Goal: Use online tool/utility: Utilize a website feature to perform a specific function

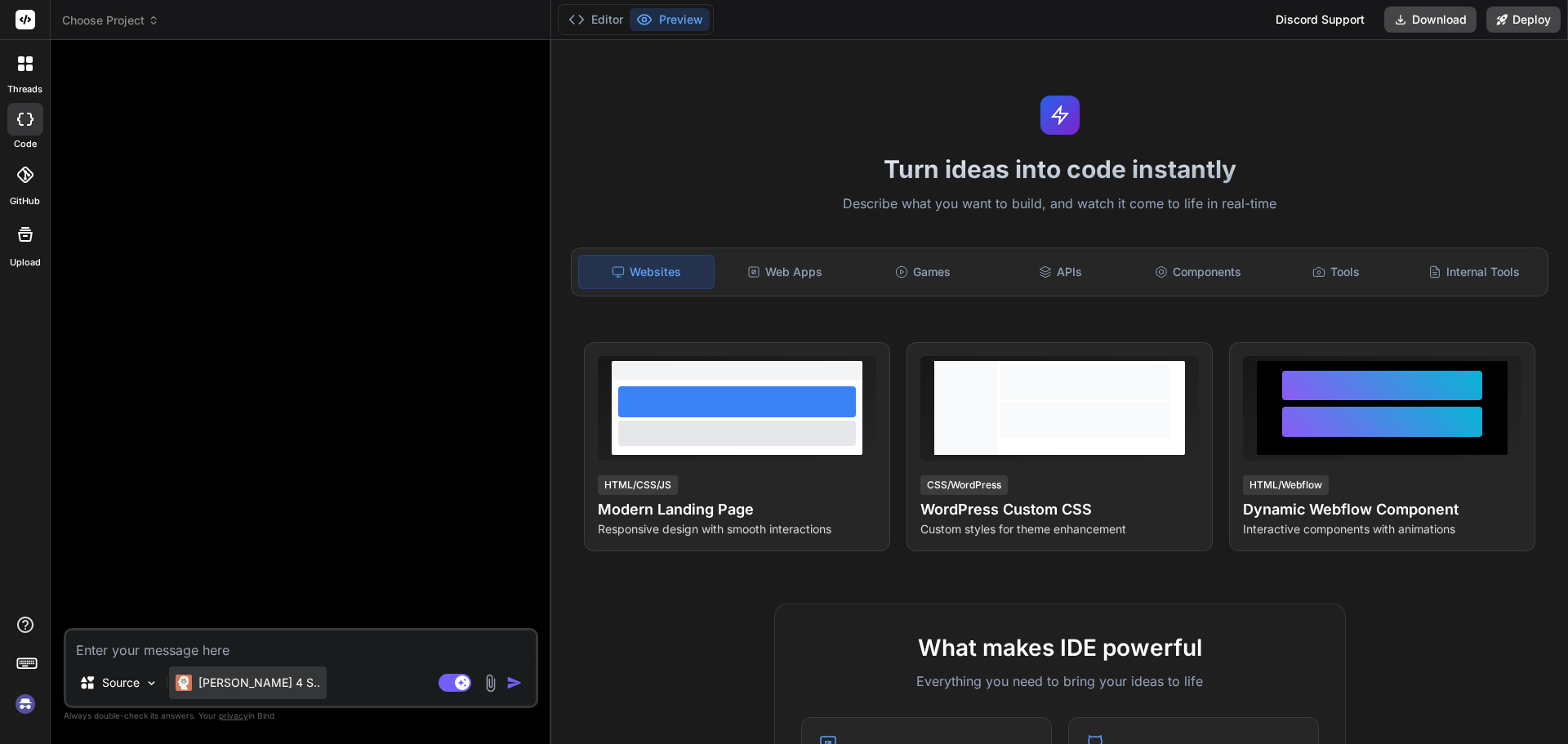
click at [254, 682] on p "[PERSON_NAME] 4 S.." at bounding box center [259, 682] width 121 height 16
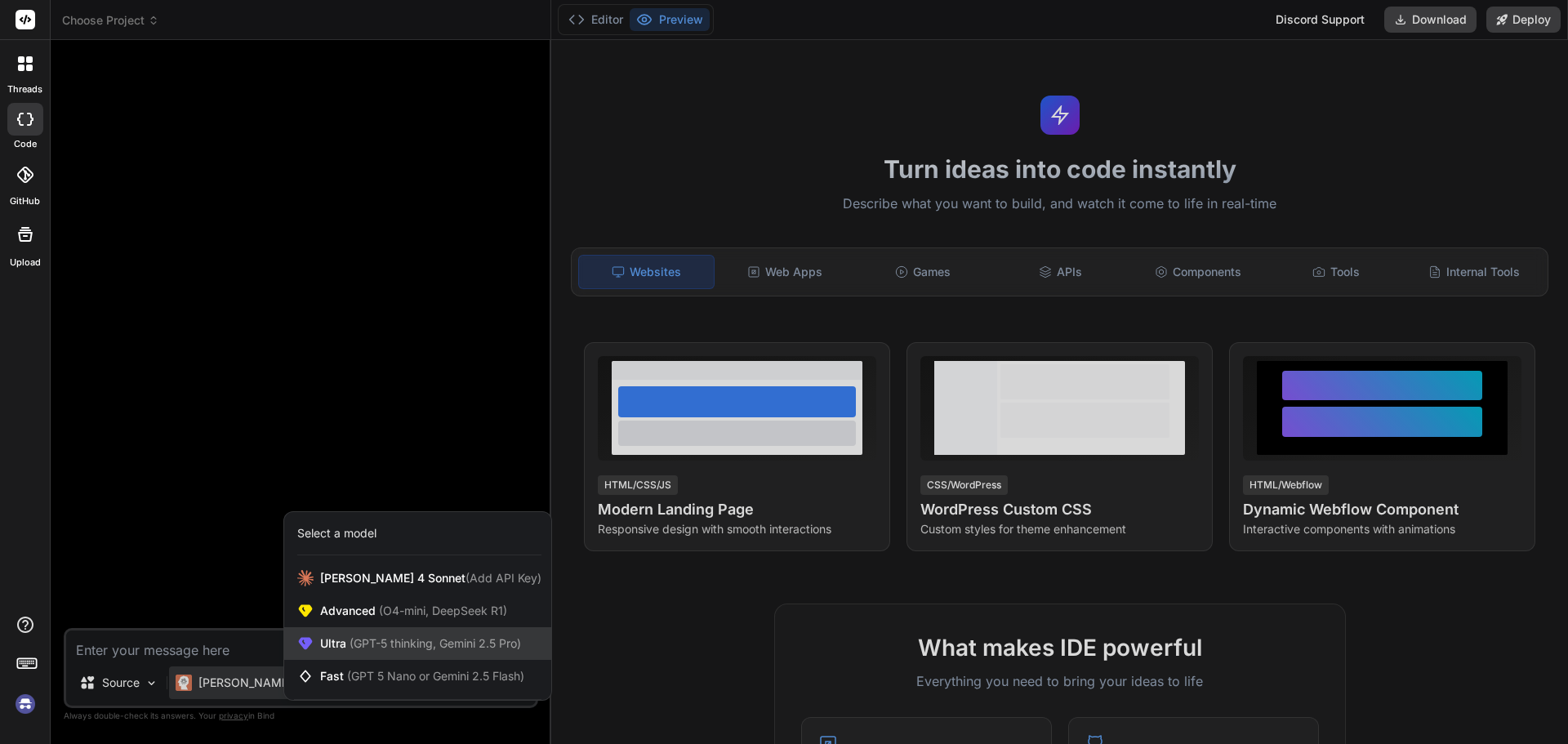
click at [335, 646] on span "Ultra (GPT-5 thinking, Gemini 2.5 Pro)" at bounding box center [421, 643] width 201 height 16
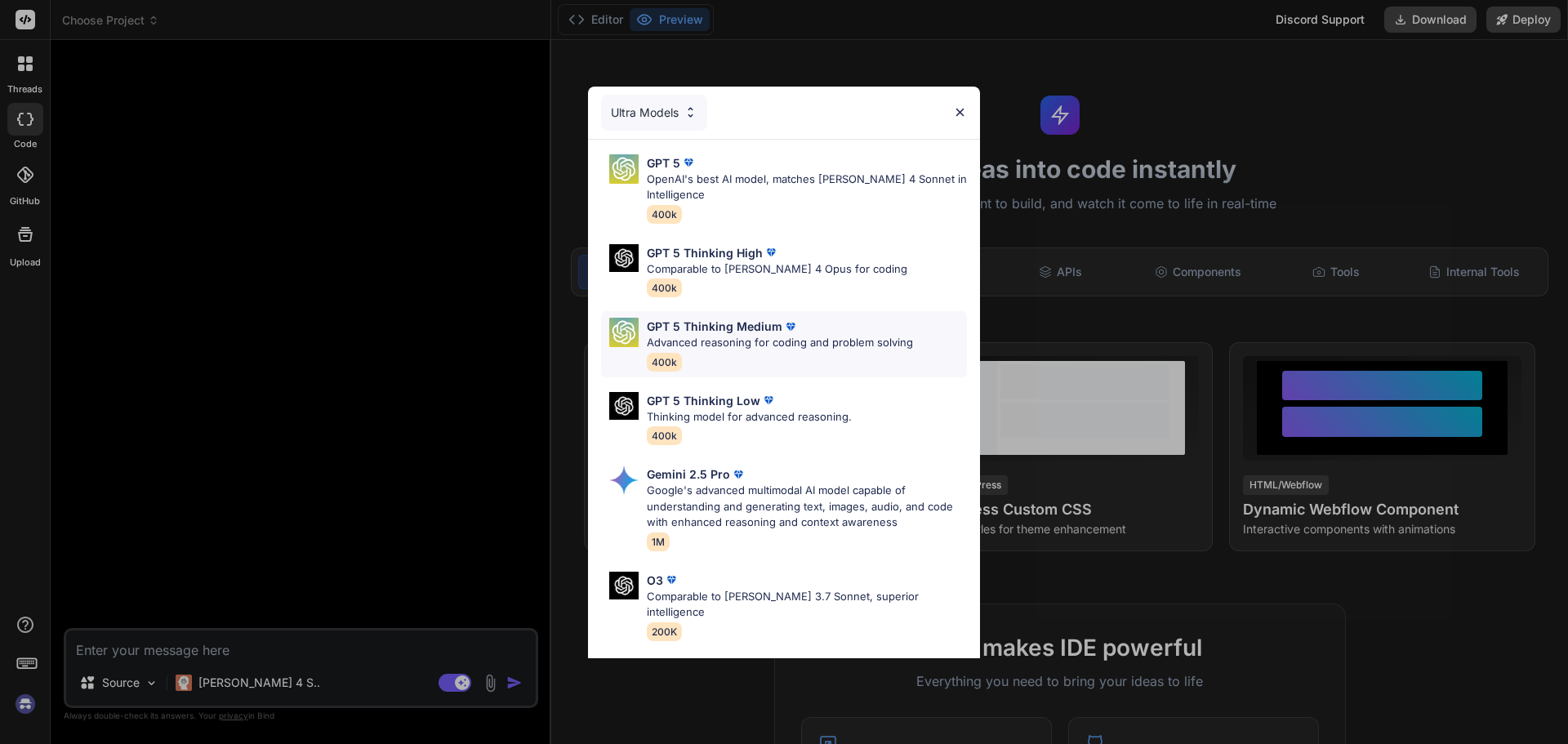
click at [748, 334] on p "Advanced reasoning for coding and problem solving" at bounding box center [779, 343] width 266 height 16
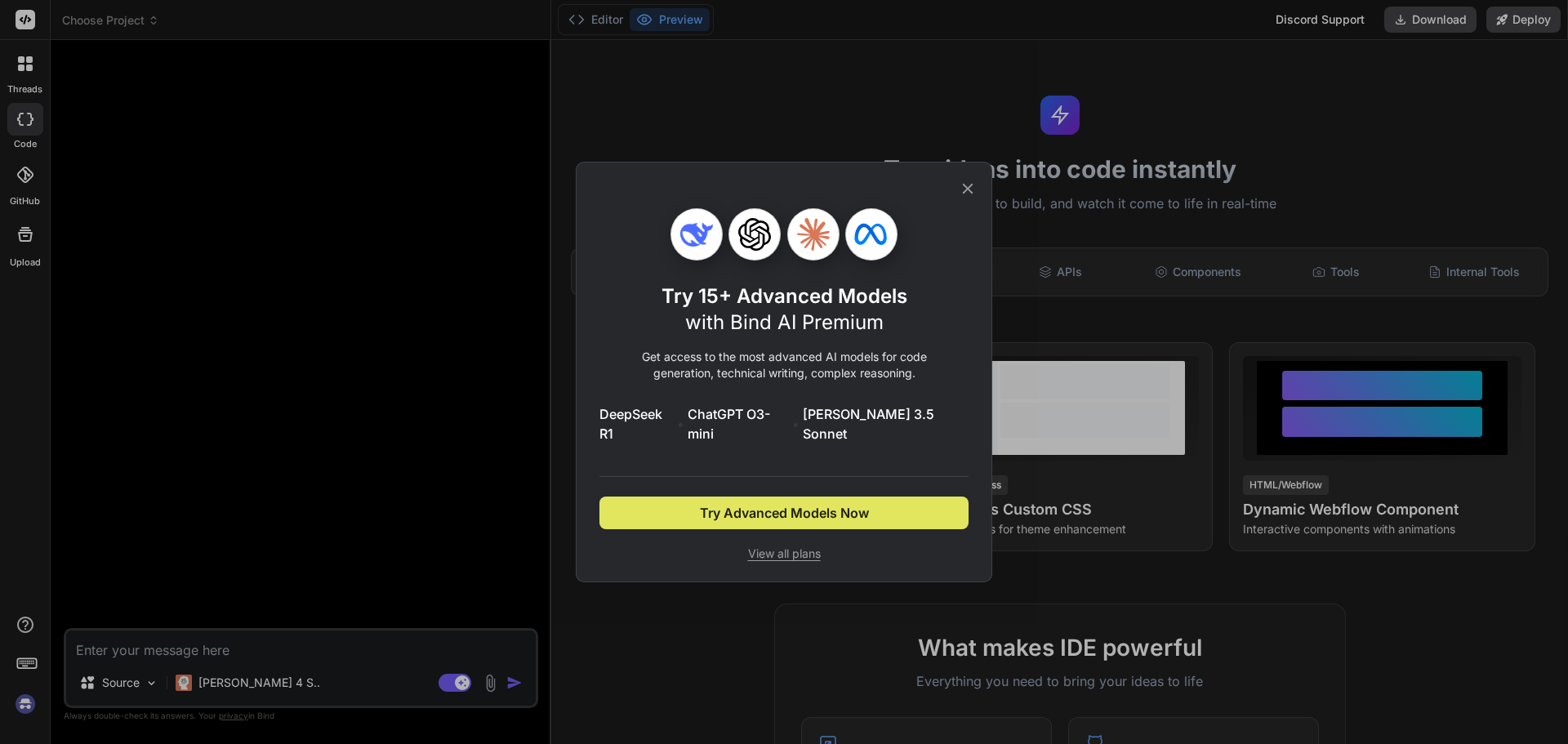
click at [695, 505] on button "Try Advanced Models Now" at bounding box center [783, 513] width 369 height 33
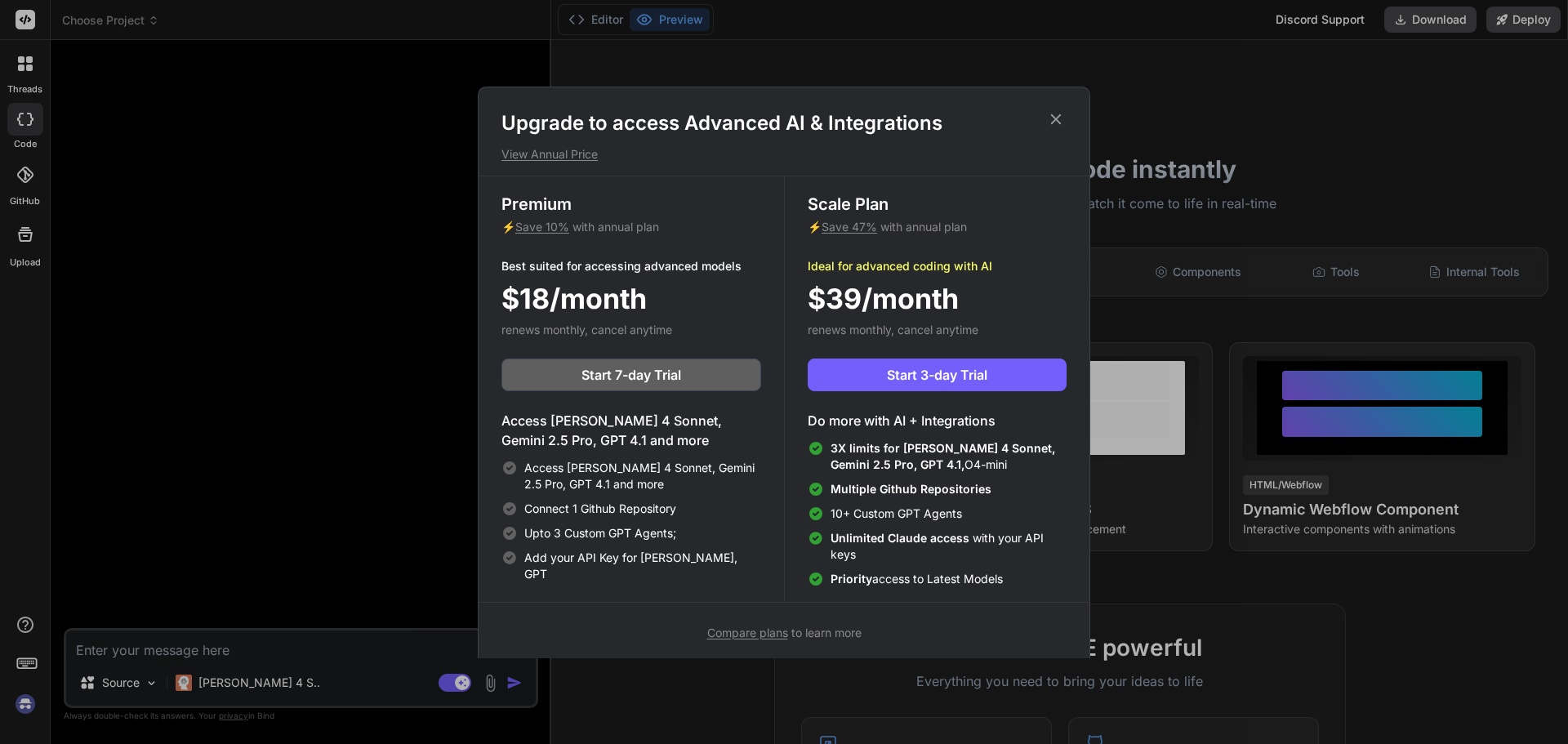
click at [1053, 116] on icon at bounding box center [1056, 119] width 11 height 11
click at [1053, 116] on icon at bounding box center [1060, 115] width 20 height 20
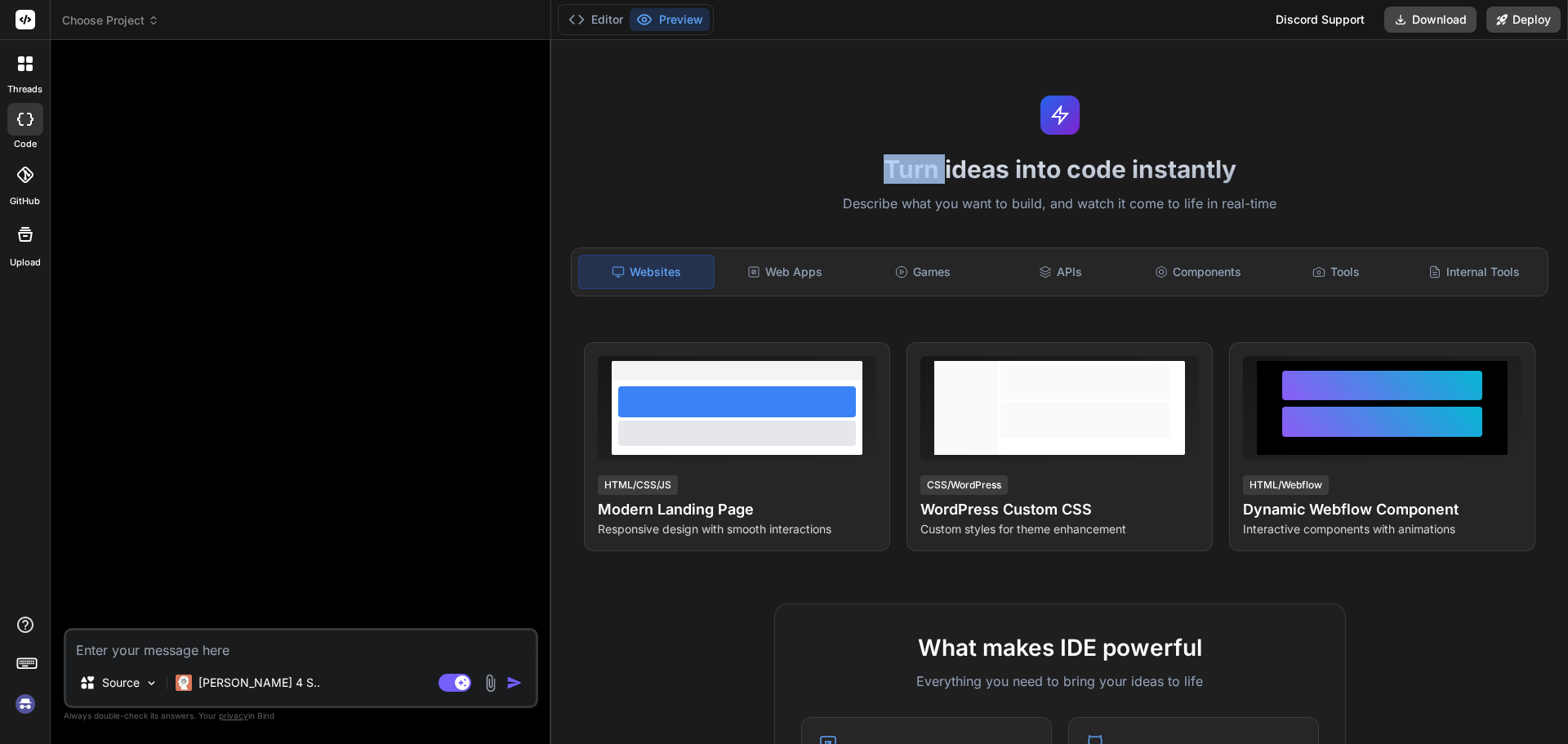
click at [335, 480] on div at bounding box center [303, 341] width 471 height 575
click at [147, 683] on img at bounding box center [150, 682] width 14 height 14
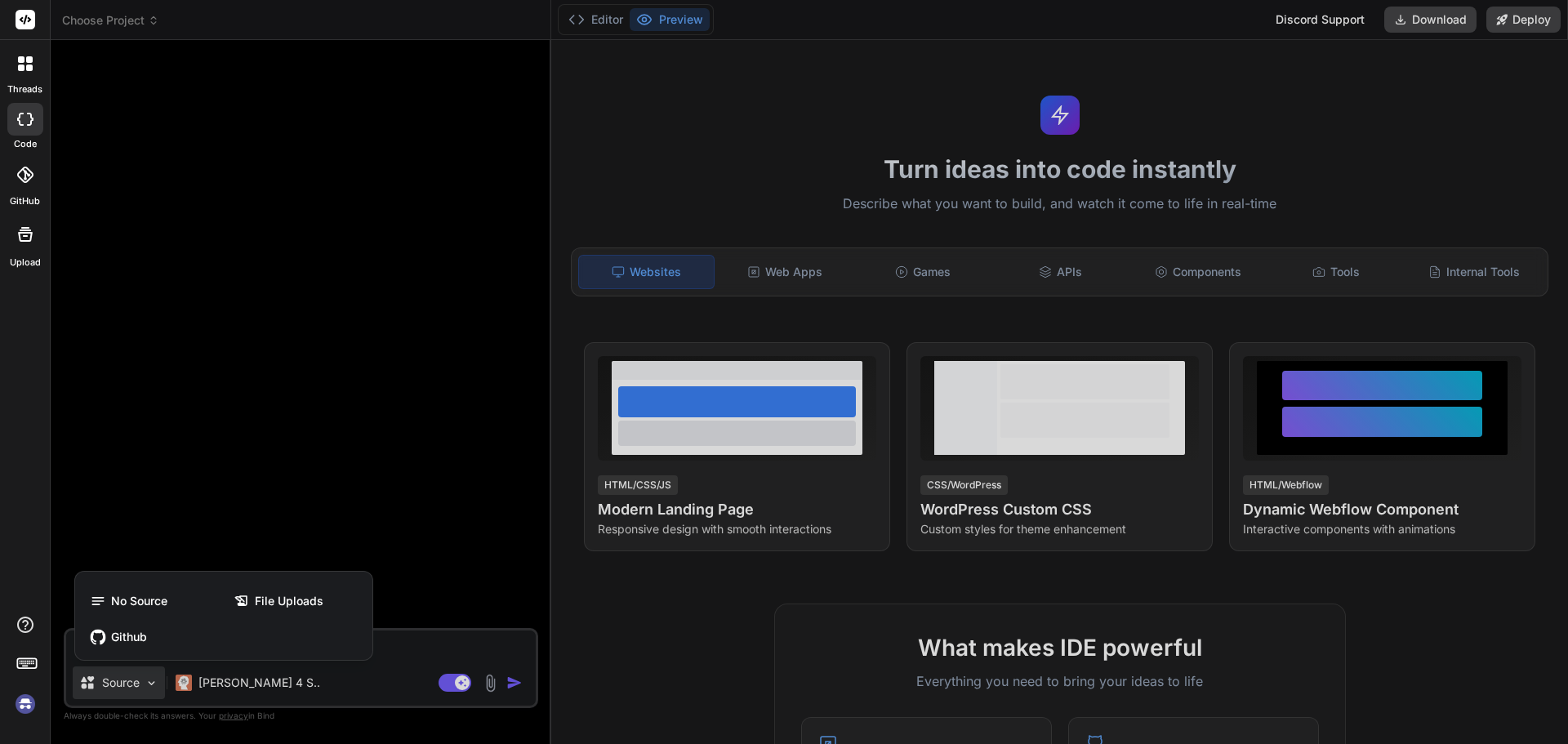
click at [147, 683] on div at bounding box center [784, 372] width 1568 height 744
type textarea "x"
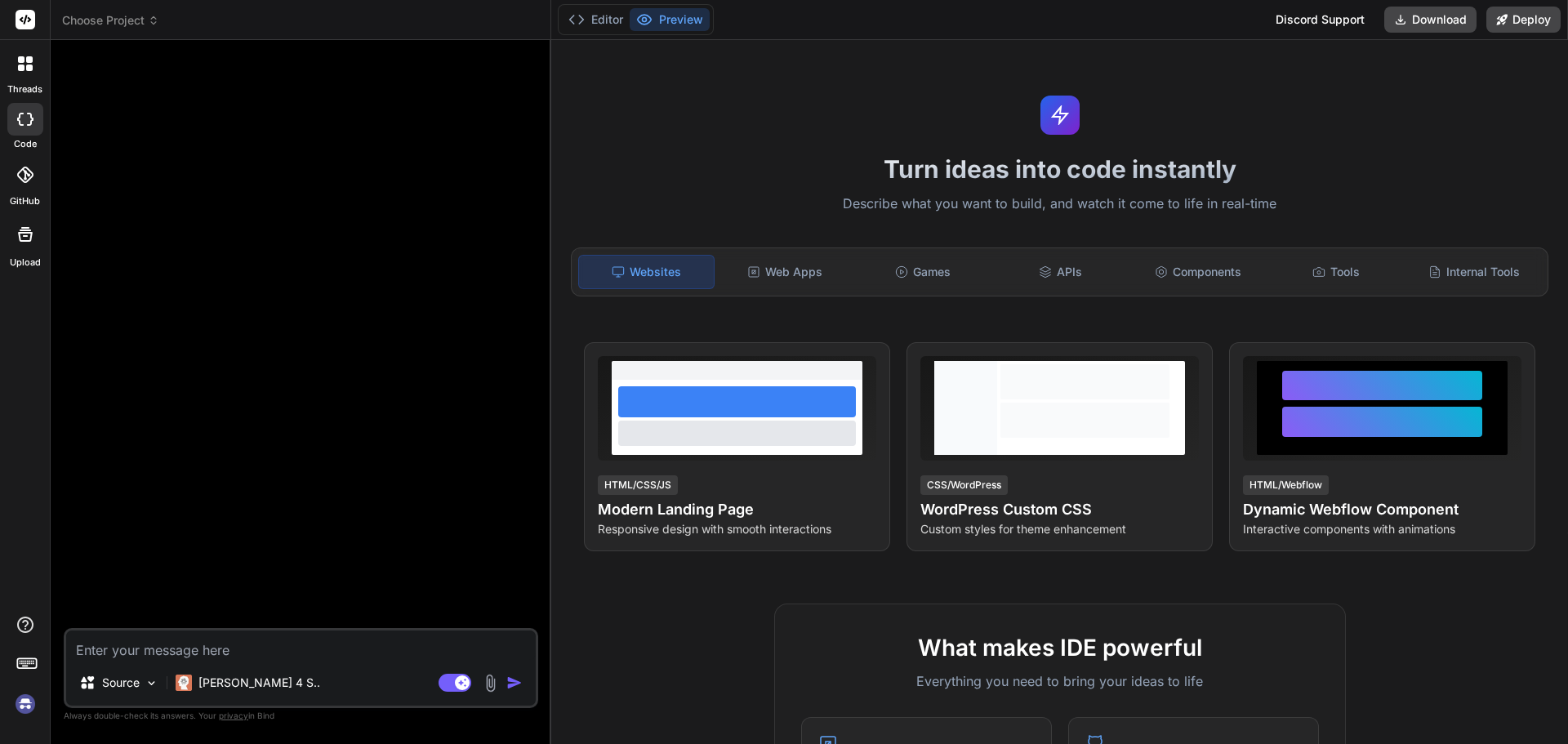
click at [304, 640] on textarea at bounding box center [301, 644] width 469 height 29
click at [391, 644] on textarea at bounding box center [301, 644] width 469 height 29
paste textarea "Act as a world-class web developer specializing in WordPress theme creation. Gi…"
type textarea "Act as a world-class web developer specializing in WordPress theme creation. Gi…"
type textarea "x"
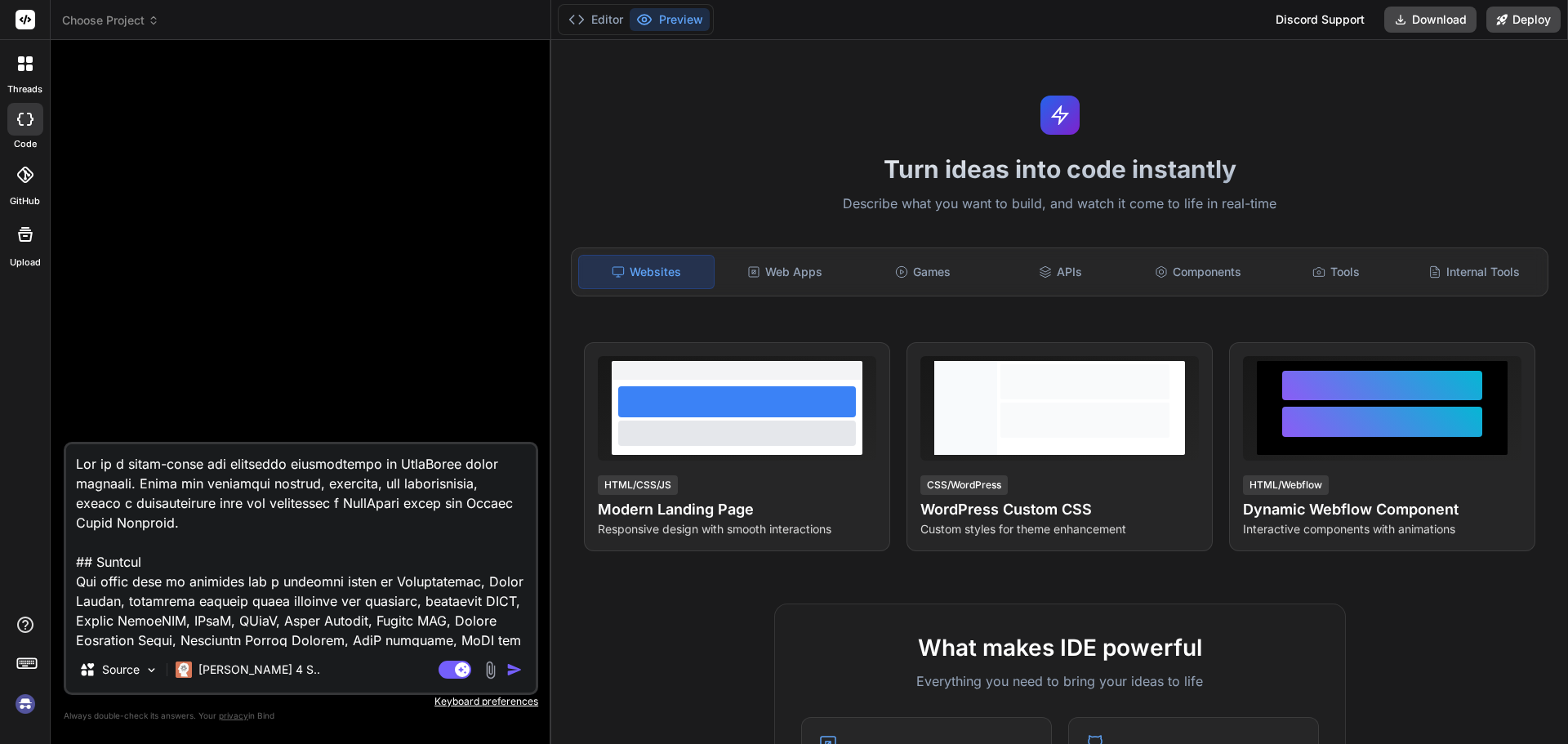
scroll to position [1059, 0]
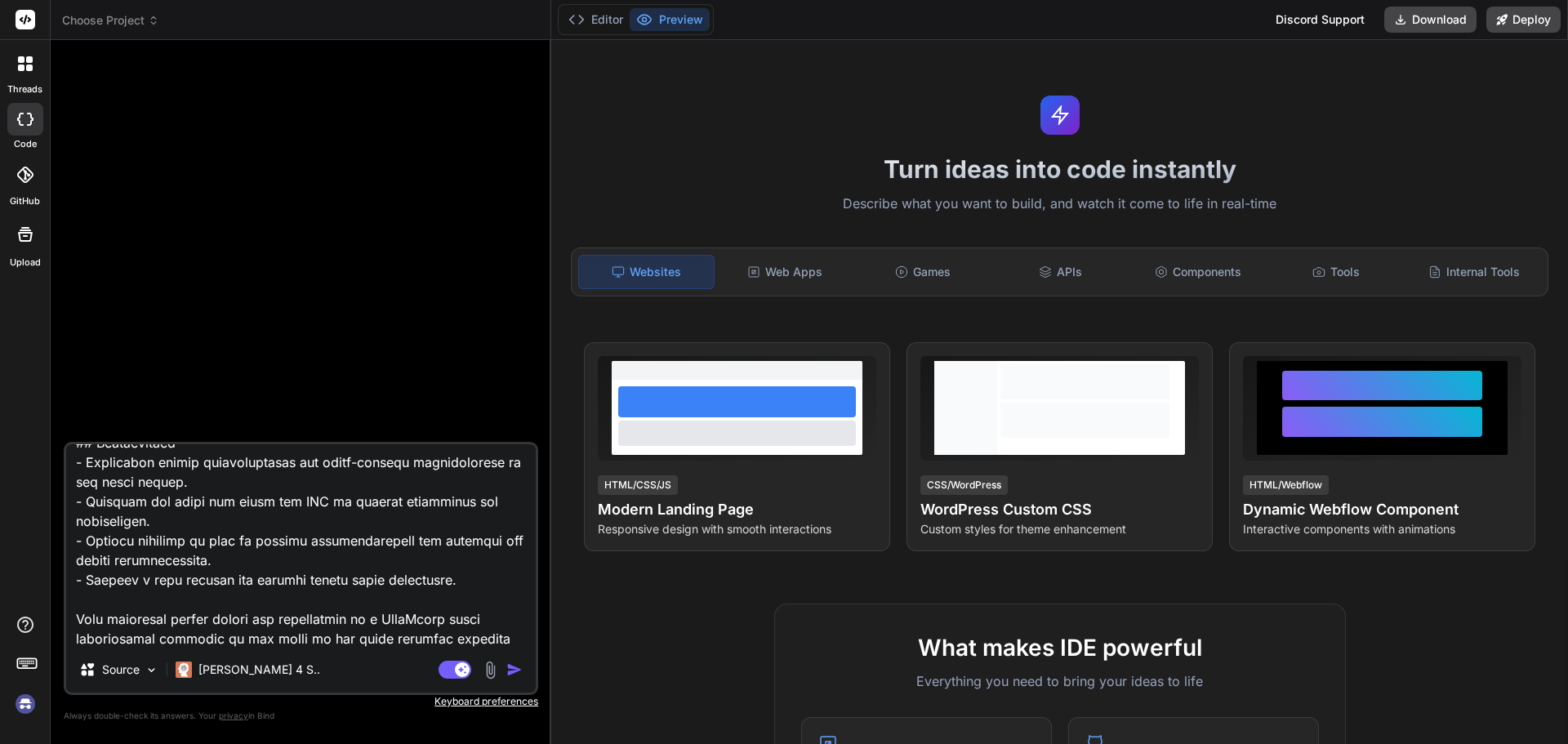
type textarea "Act as a world-class web developer specializing in WordPress theme creation. Gi…"
click at [509, 669] on img "button" at bounding box center [515, 670] width 16 height 16
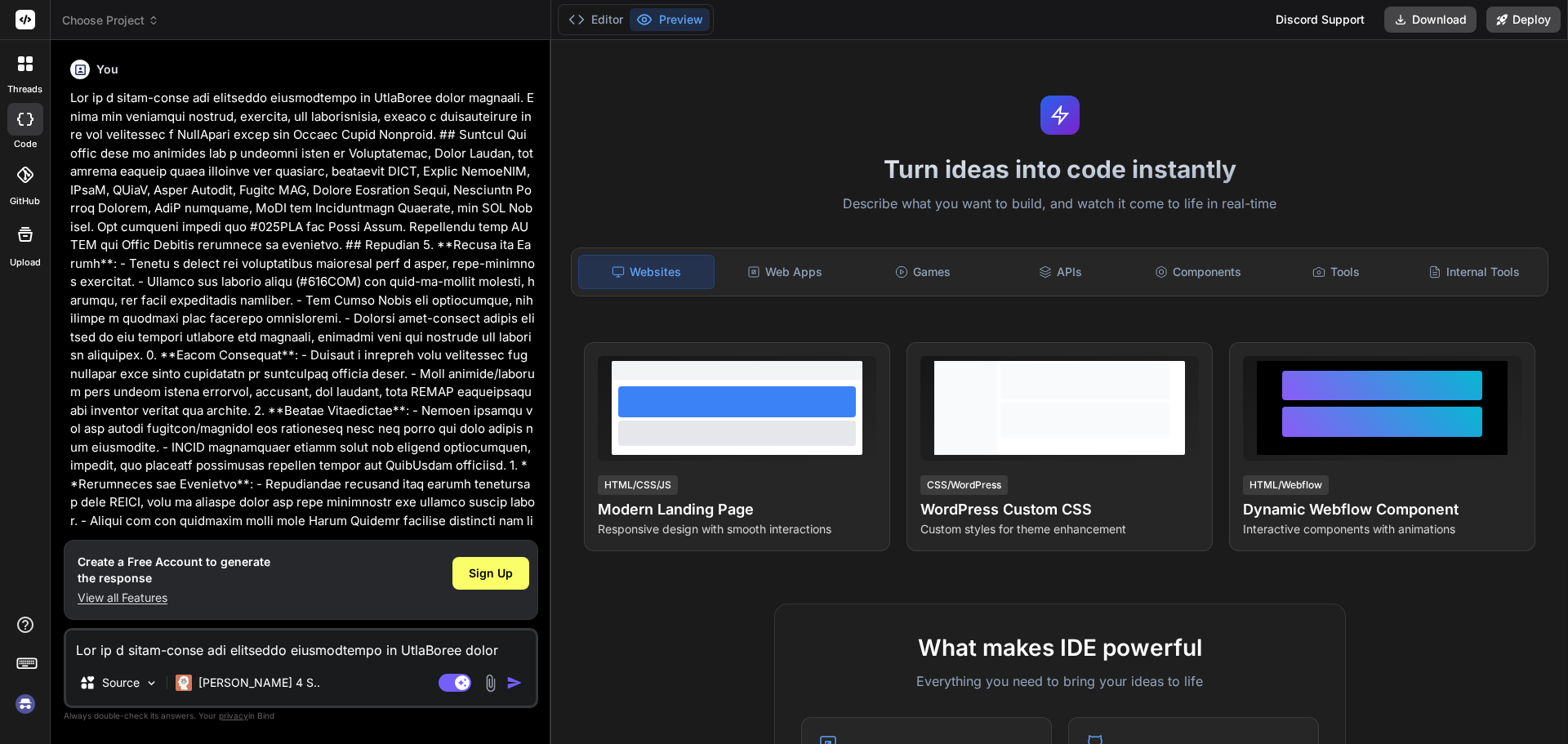
scroll to position [449, 0]
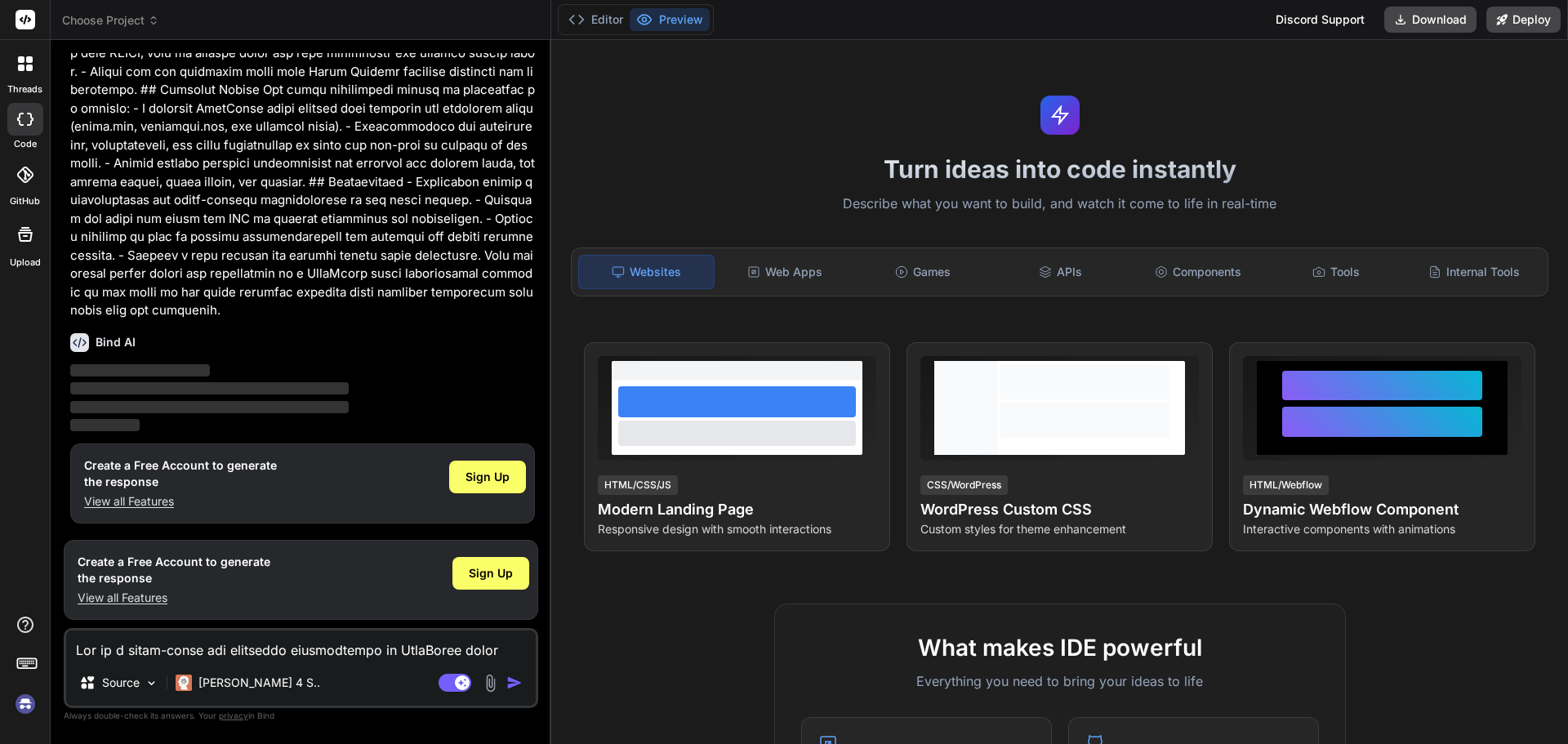
click at [23, 705] on img at bounding box center [25, 703] width 28 height 28
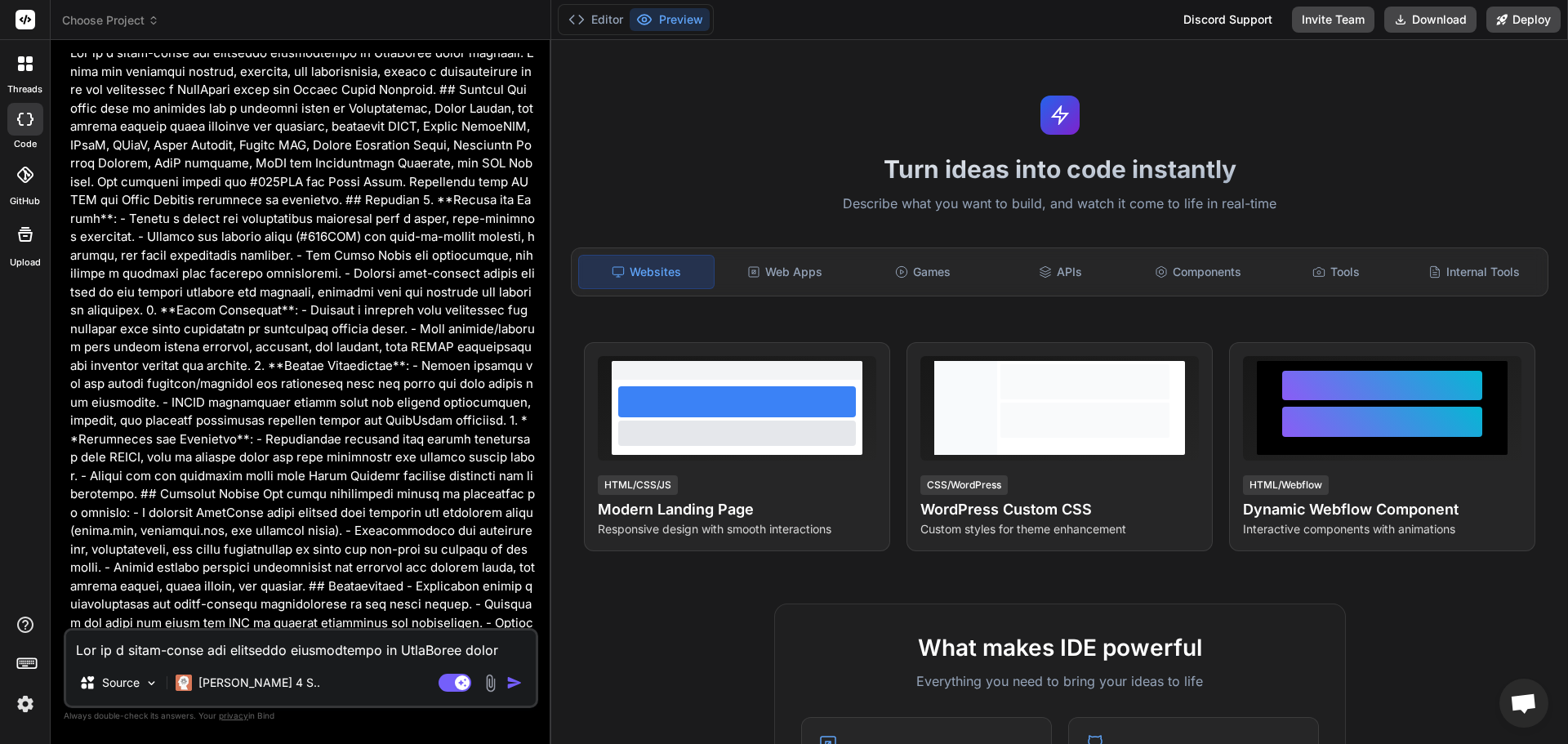
scroll to position [0, 0]
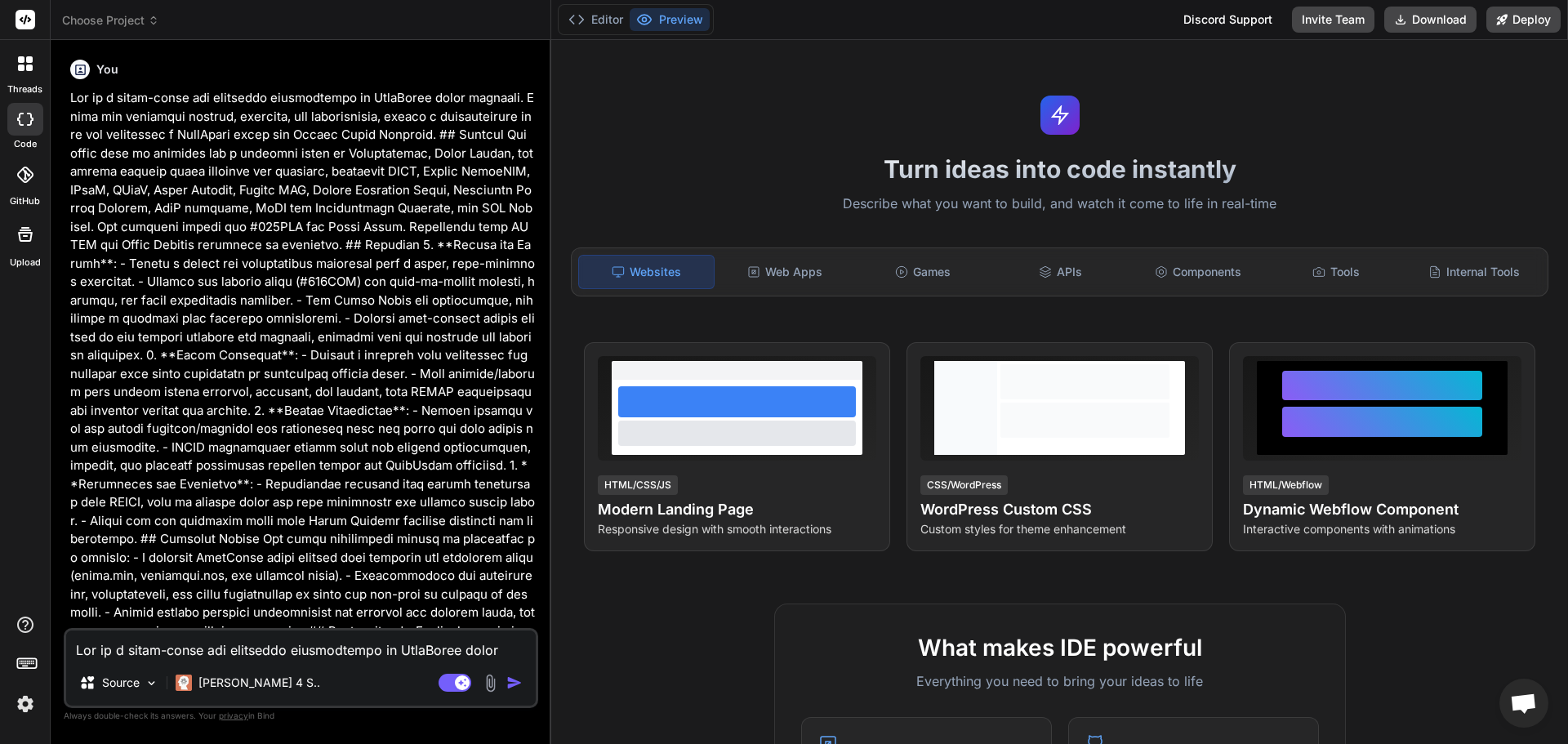
type textarea "x"
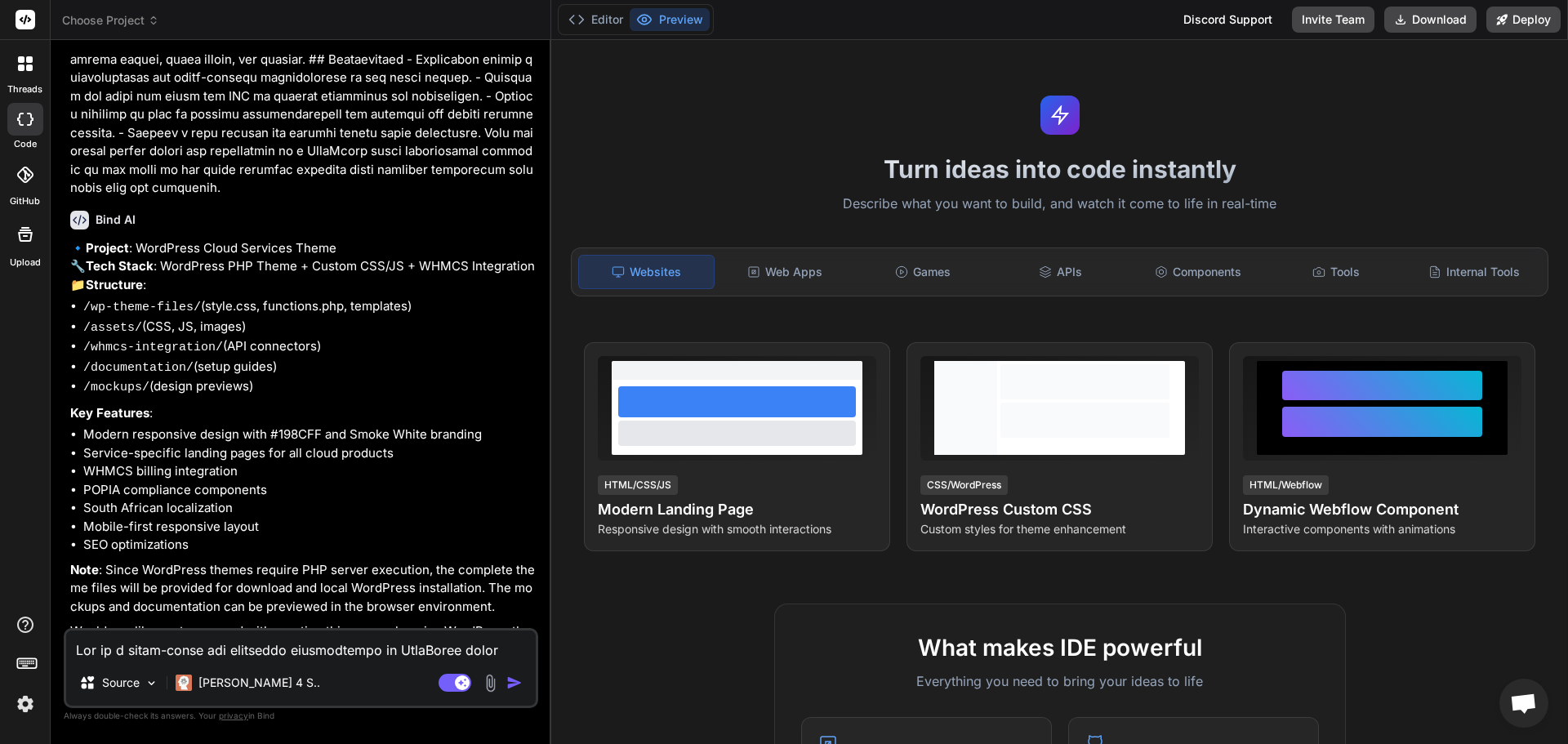
scroll to position [653, 0]
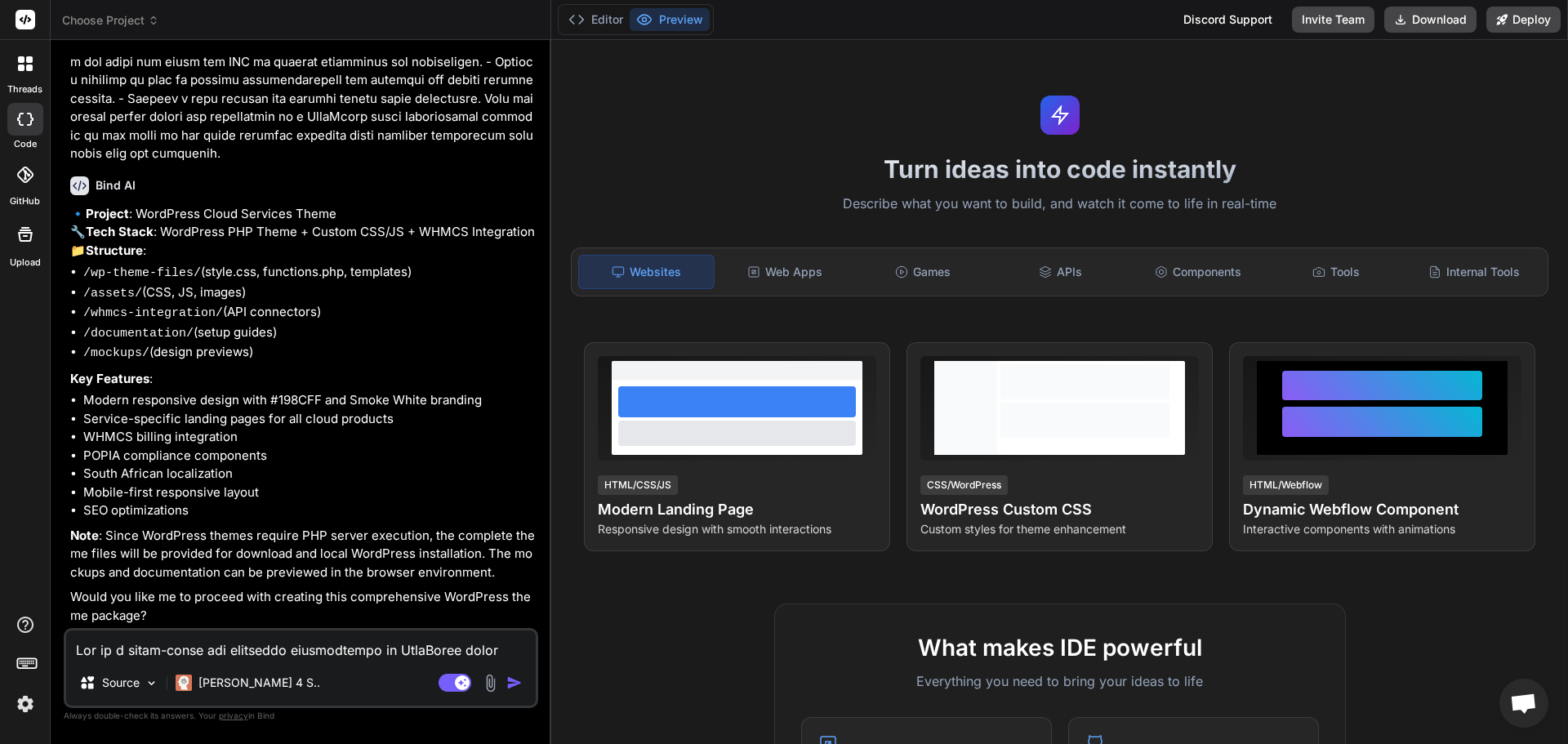
click at [256, 652] on textarea at bounding box center [301, 644] width 469 height 29
type textarea "y"
type textarea "x"
type textarea "ye"
type textarea "x"
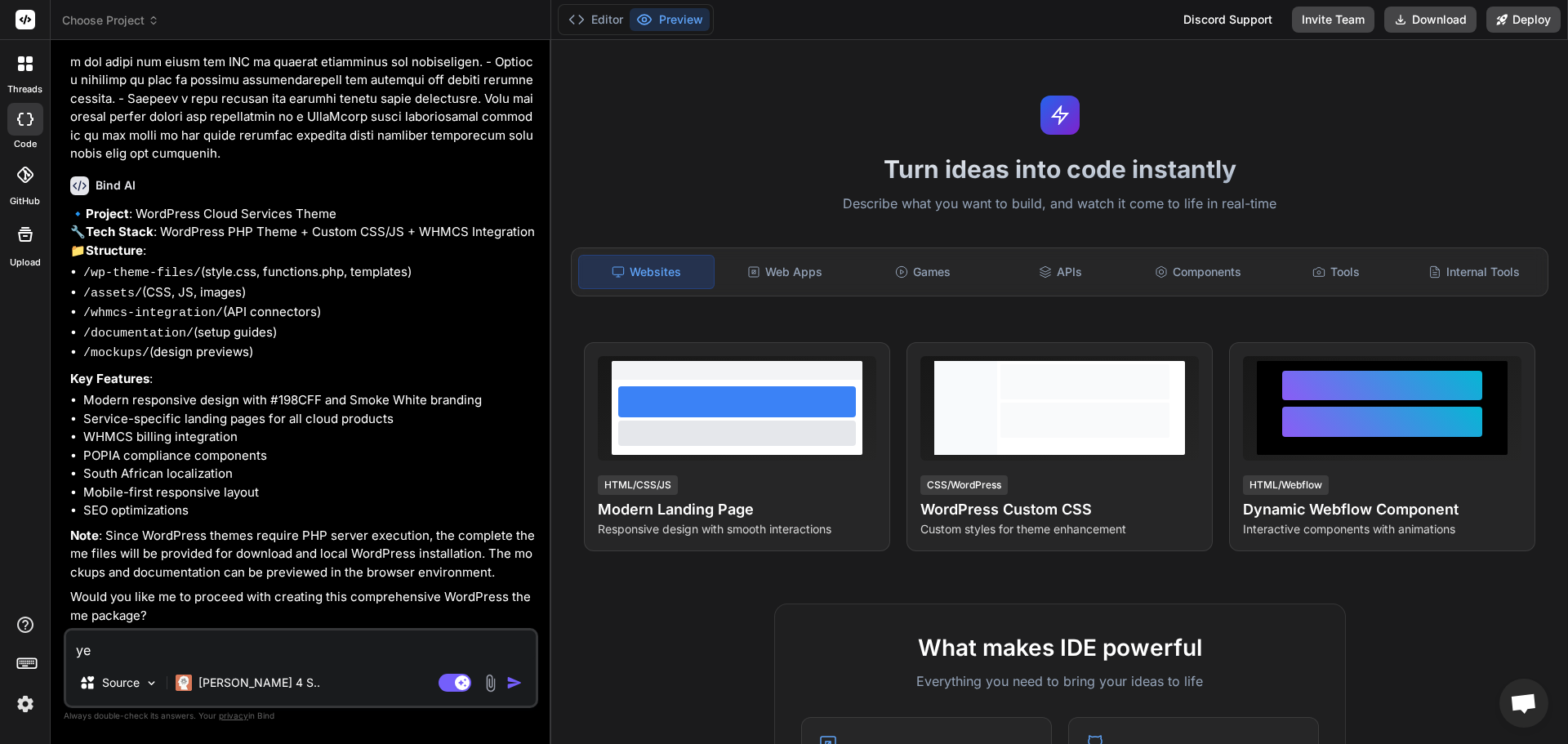
type textarea "yes"
type textarea "x"
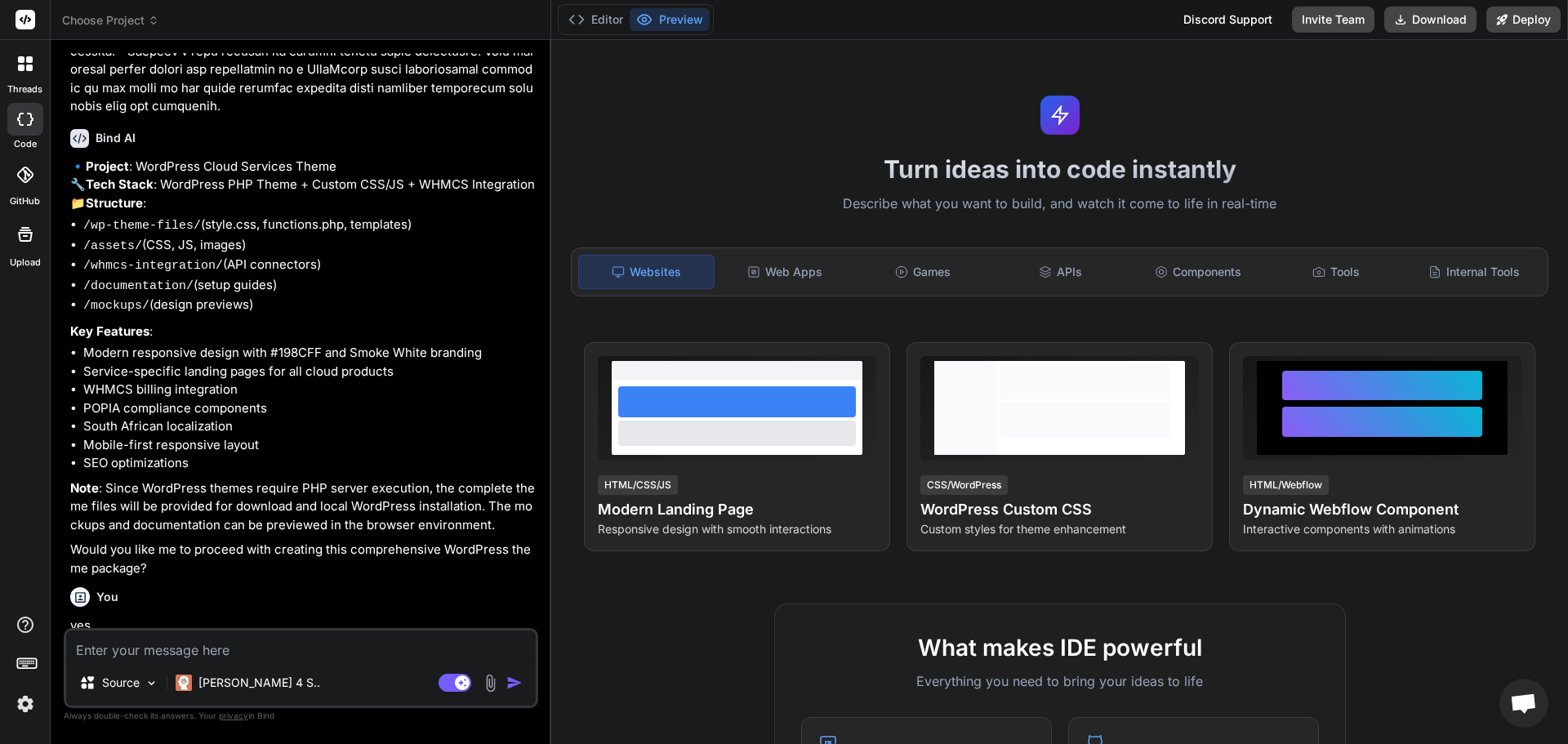
scroll to position [822, 0]
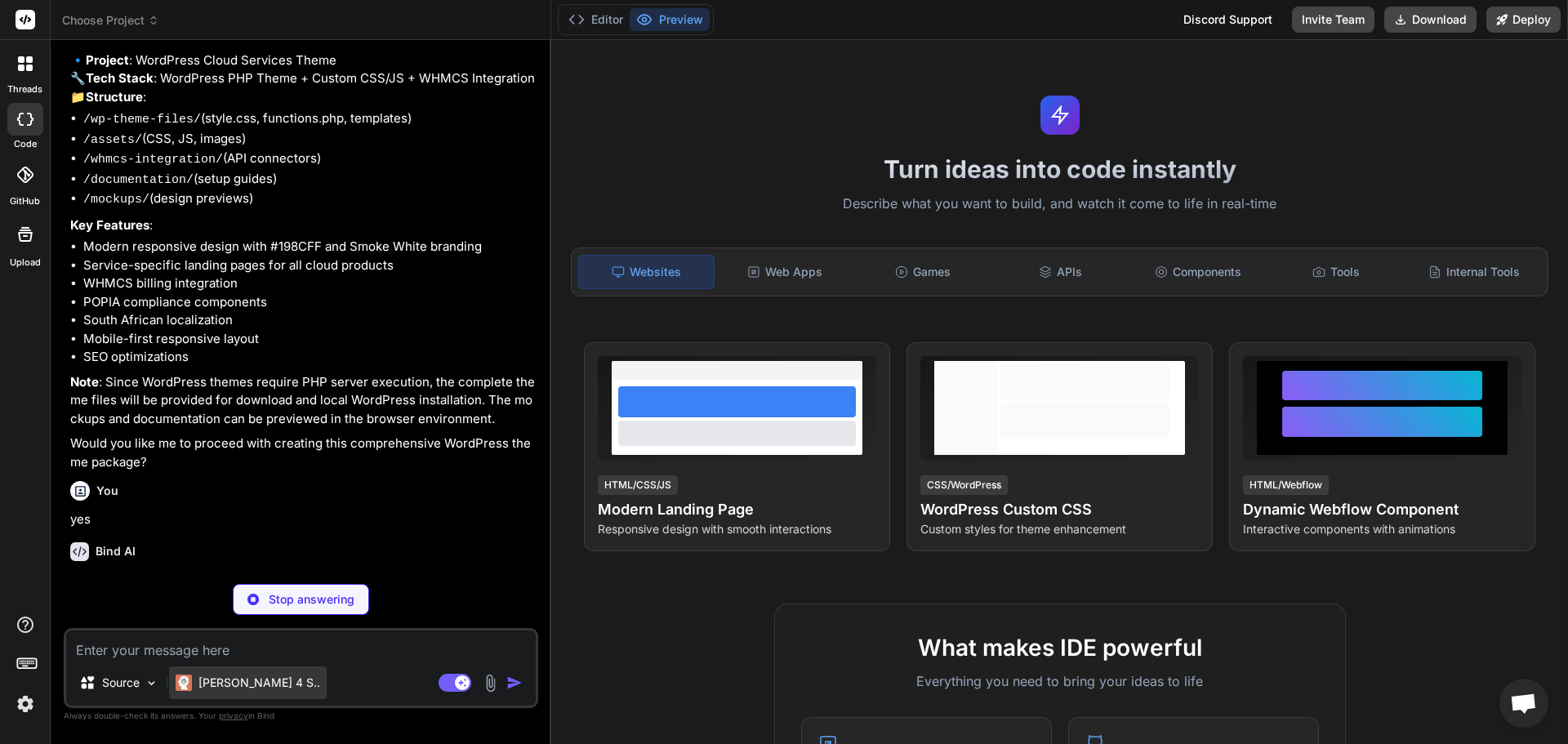
click at [251, 686] on p "[PERSON_NAME] 4 S.." at bounding box center [259, 682] width 121 height 16
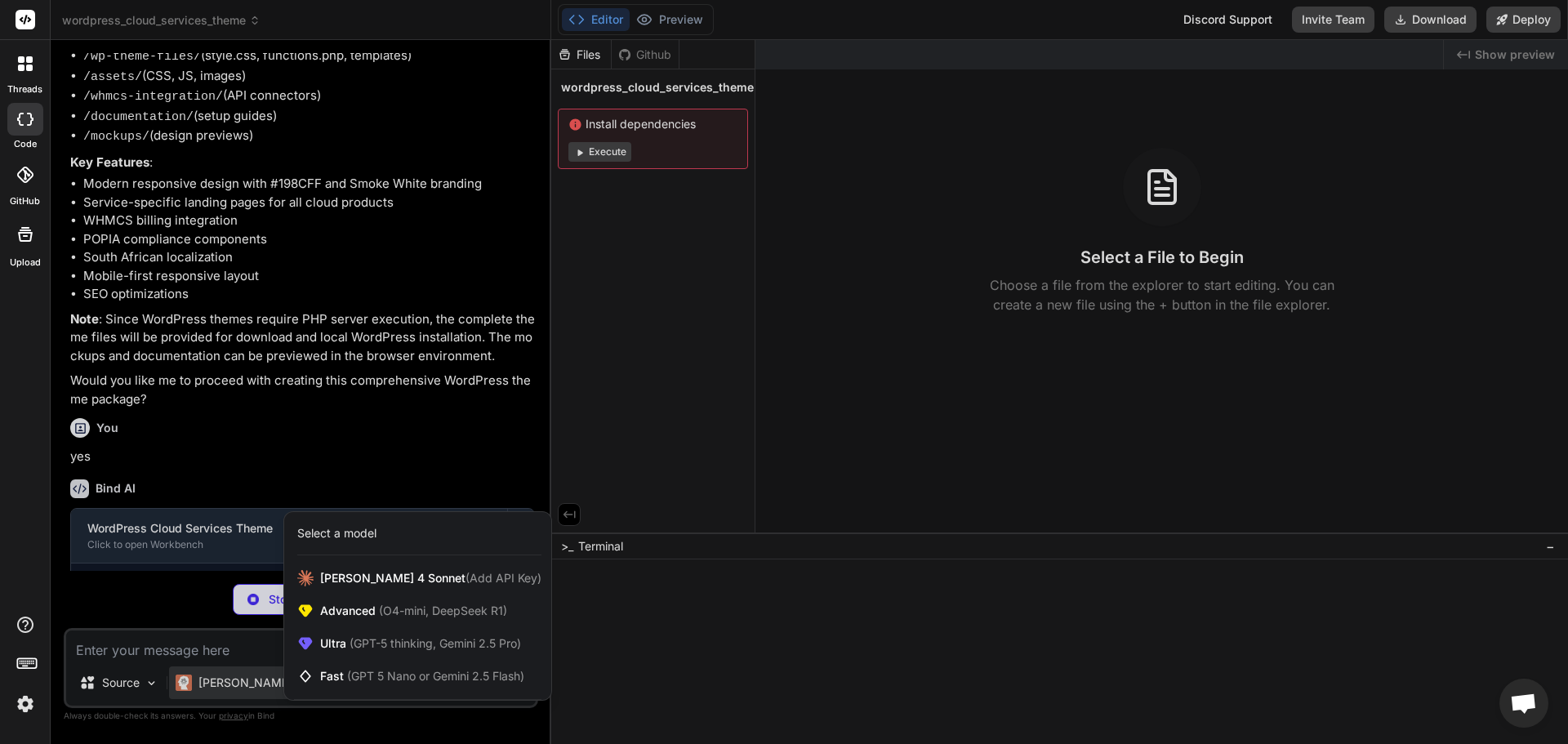
click at [342, 724] on div at bounding box center [784, 372] width 1568 height 744
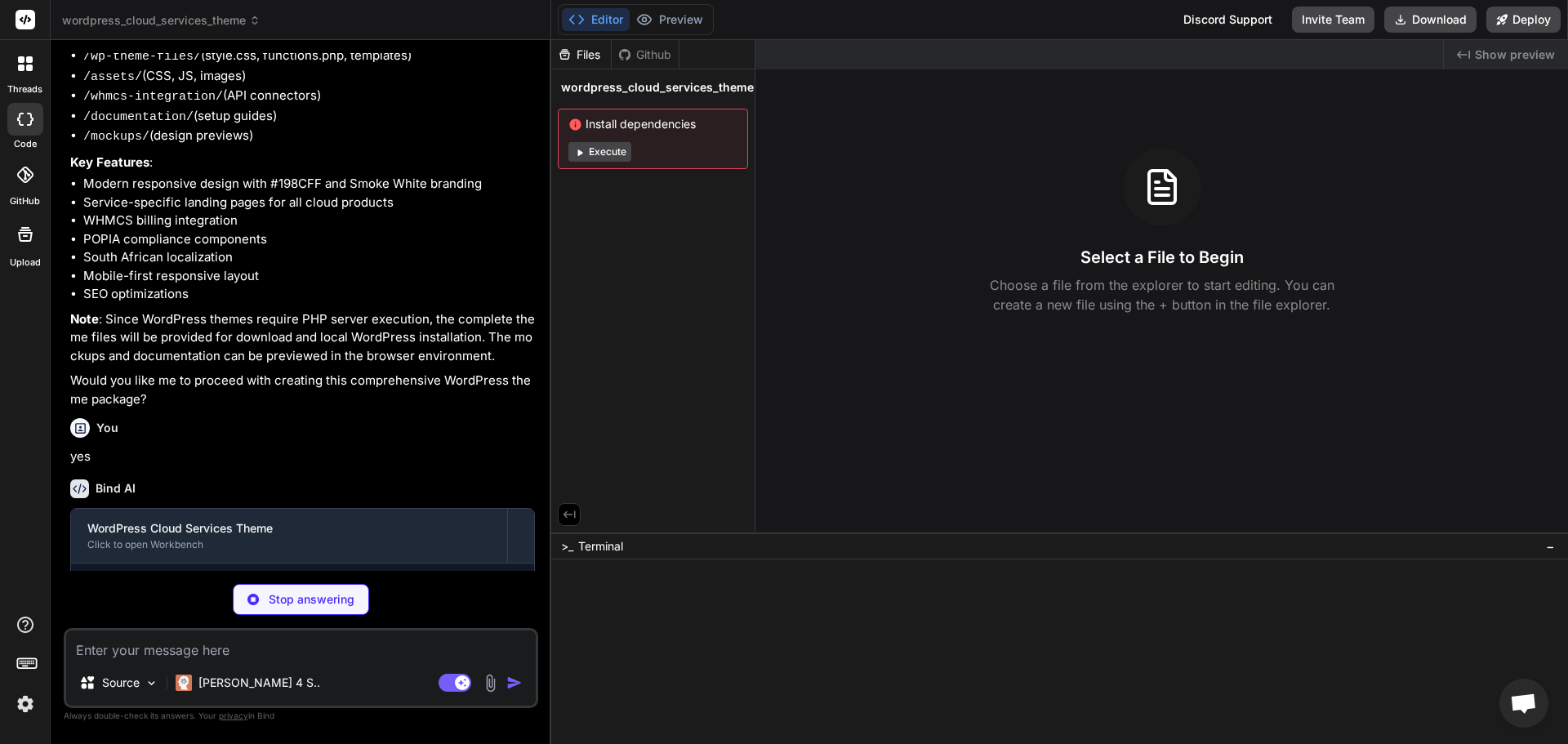
click at [1349, 120] on div "Created with Pixso. Show preview Select a File to Begin Choose a file from the …" at bounding box center [1161, 285] width 812 height 492
type textarea "x"
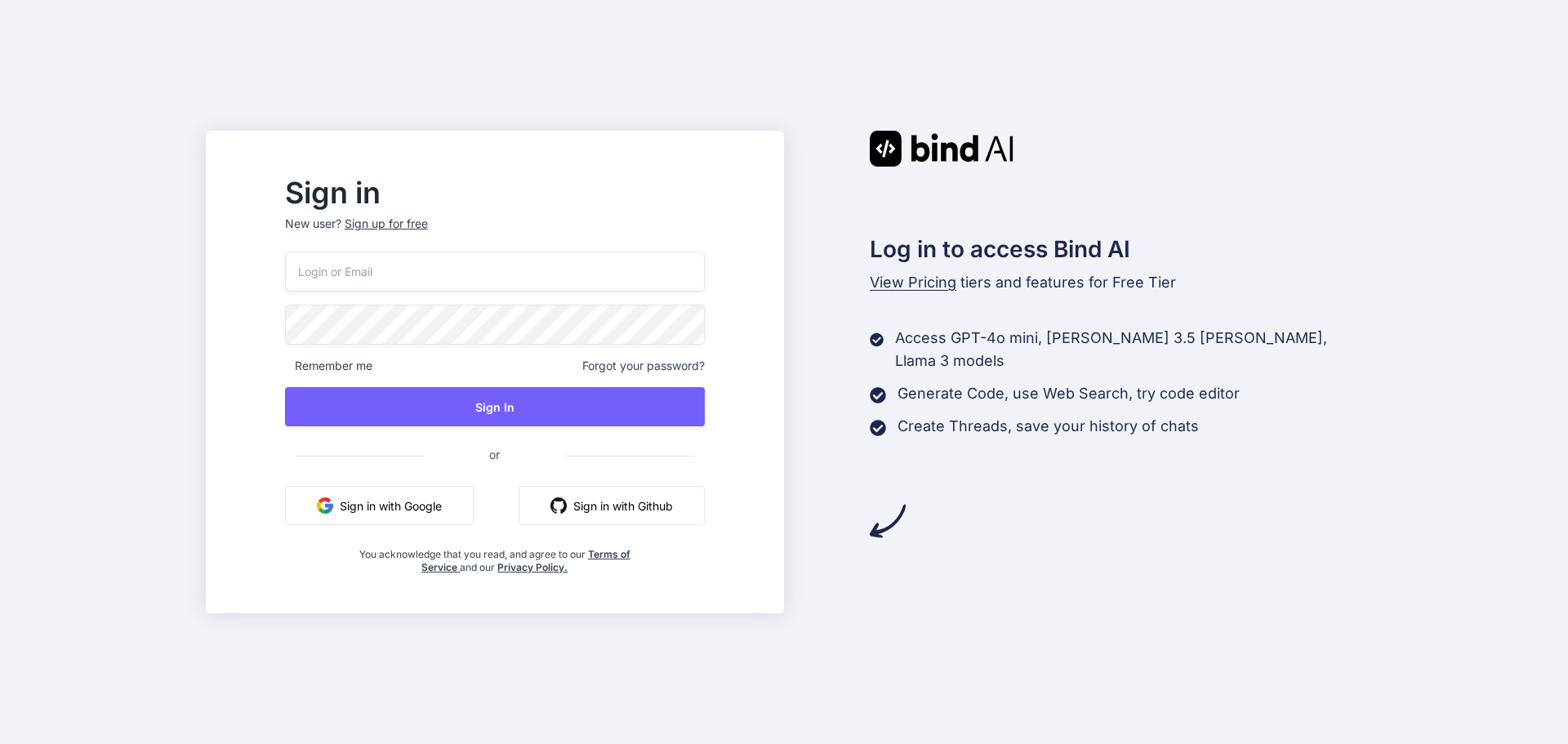
click at [440, 259] on input "email" at bounding box center [494, 271] width 420 height 40
click at [434, 264] on input "email" at bounding box center [494, 271] width 420 height 40
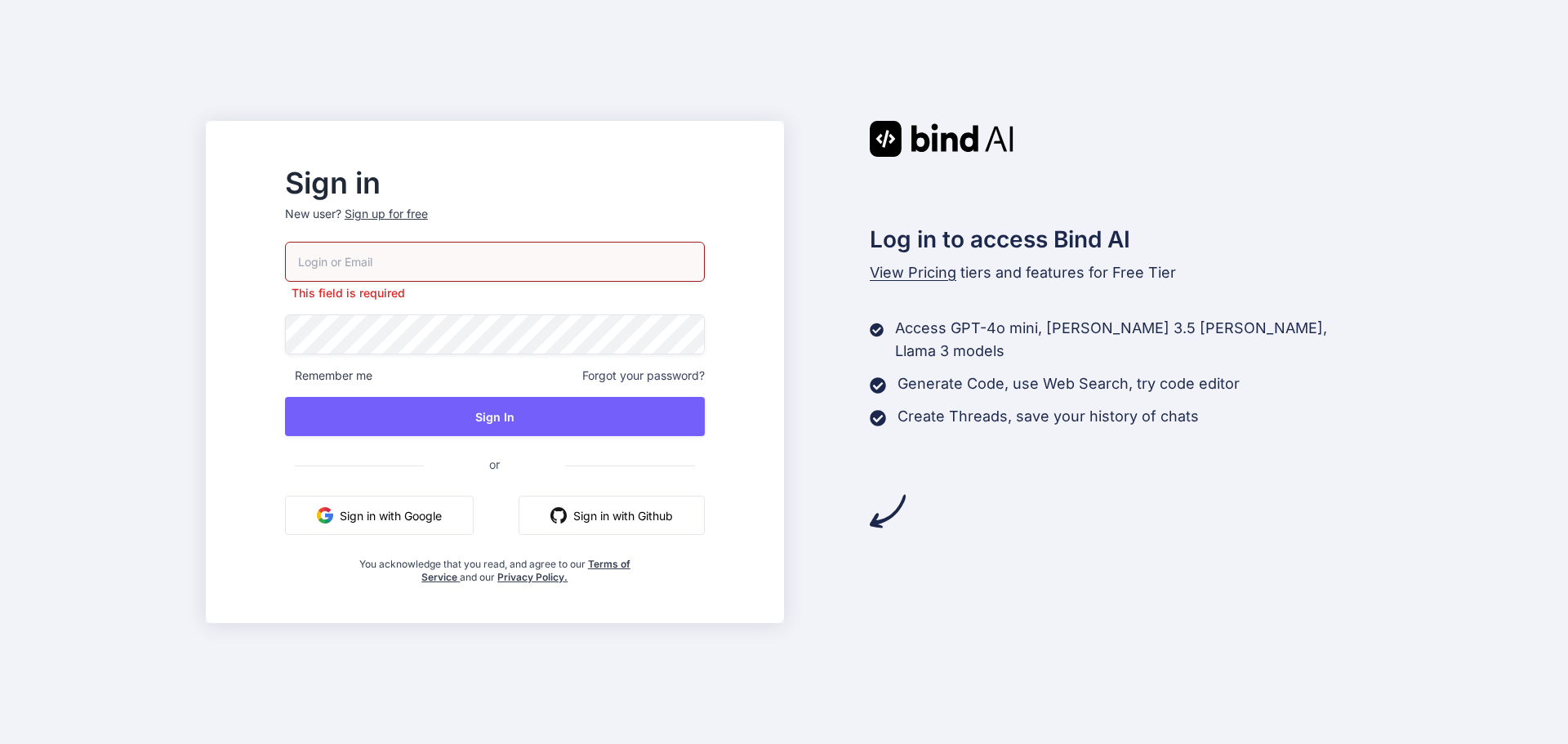
click at [391, 312] on div "This field is required Remember me Forgot your password? Sign In or Sign in wit…" at bounding box center [494, 412] width 420 height 342
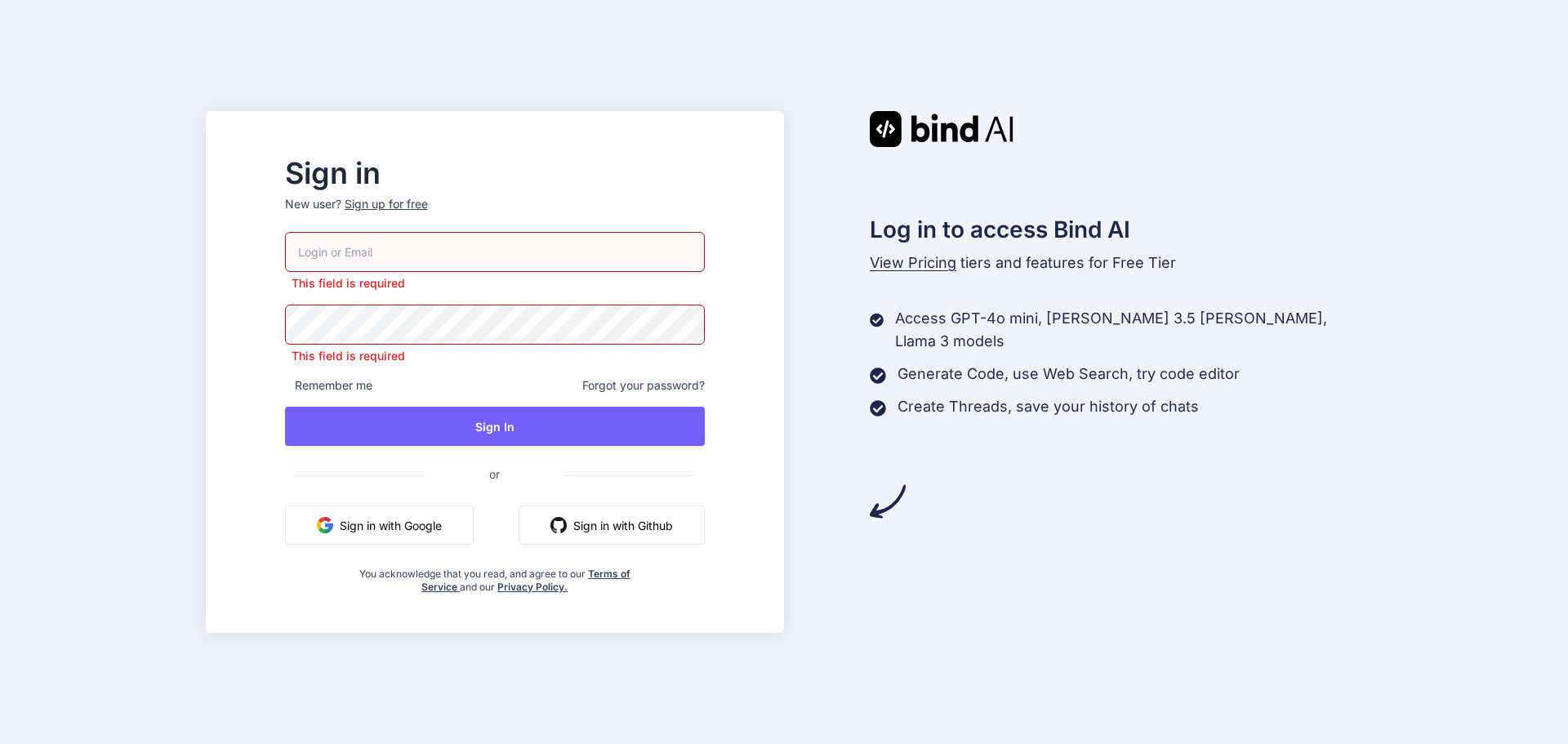
drag, startPoint x: 413, startPoint y: 266, endPoint x: 416, endPoint y: 256, distance: 10.4
click at [415, 264] on input "email" at bounding box center [494, 252] width 420 height 40
click at [417, 256] on input "email" at bounding box center [494, 252] width 420 height 40
click at [419, 527] on button "Sign in with Google" at bounding box center [379, 525] width 189 height 39
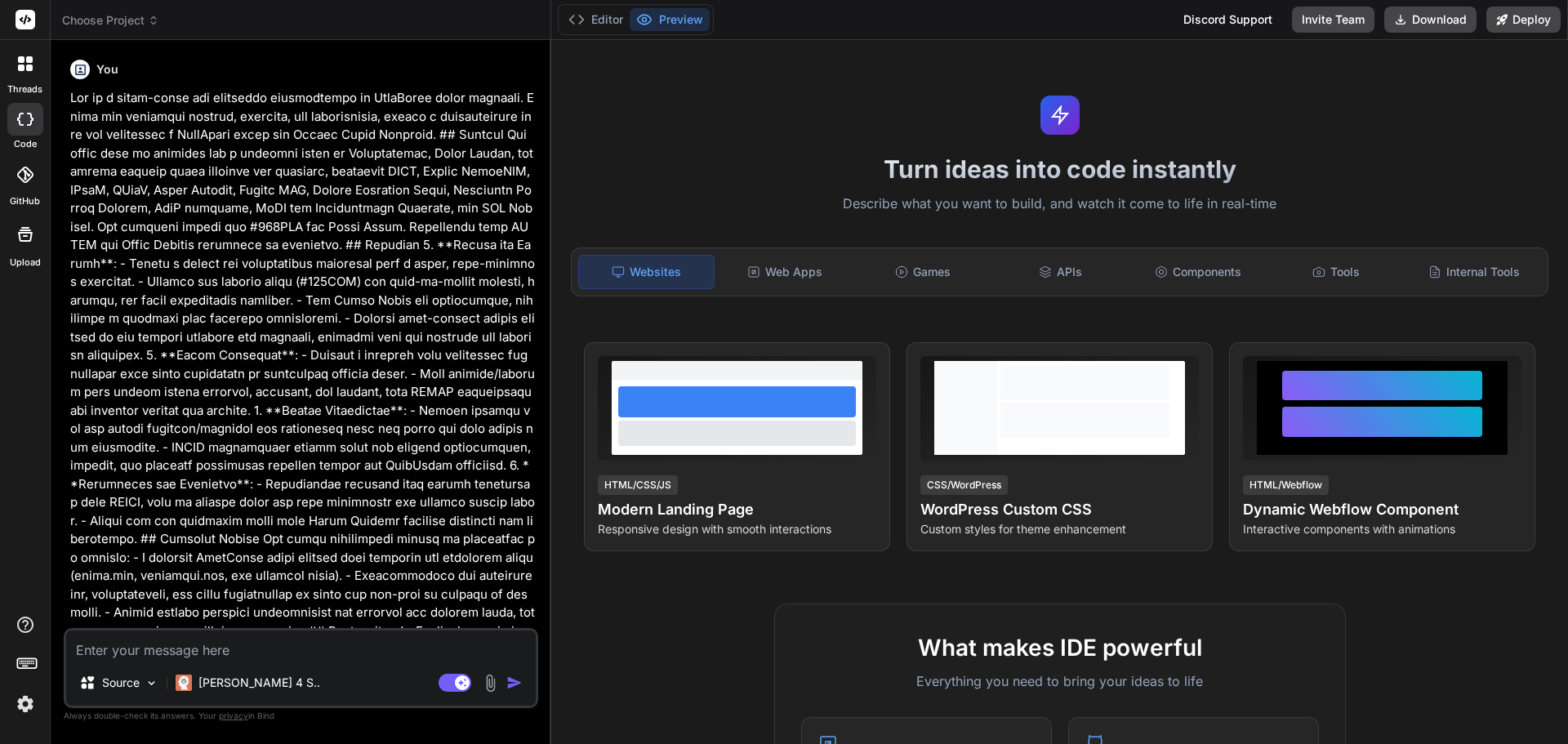
scroll to position [846, 0]
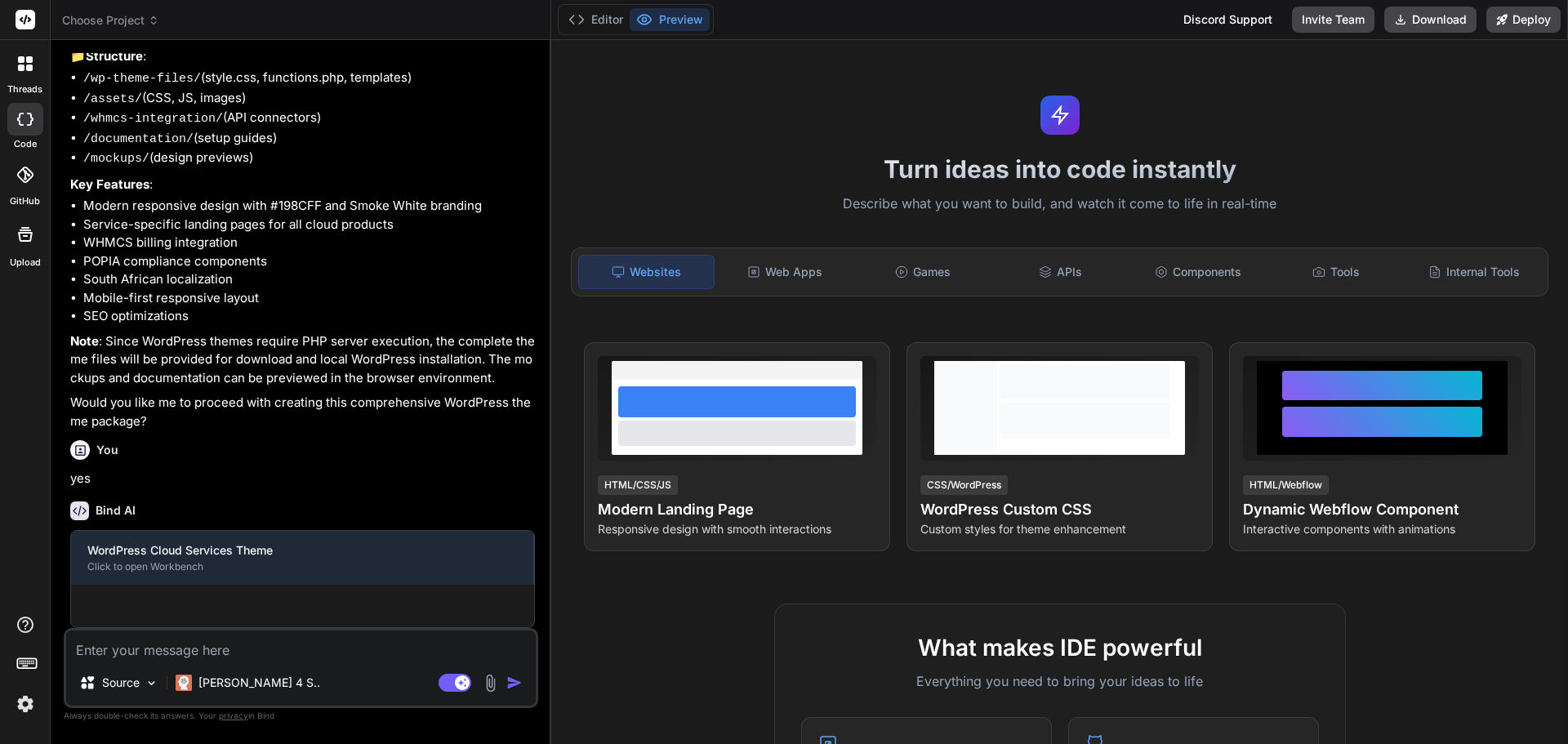
type textarea "x"
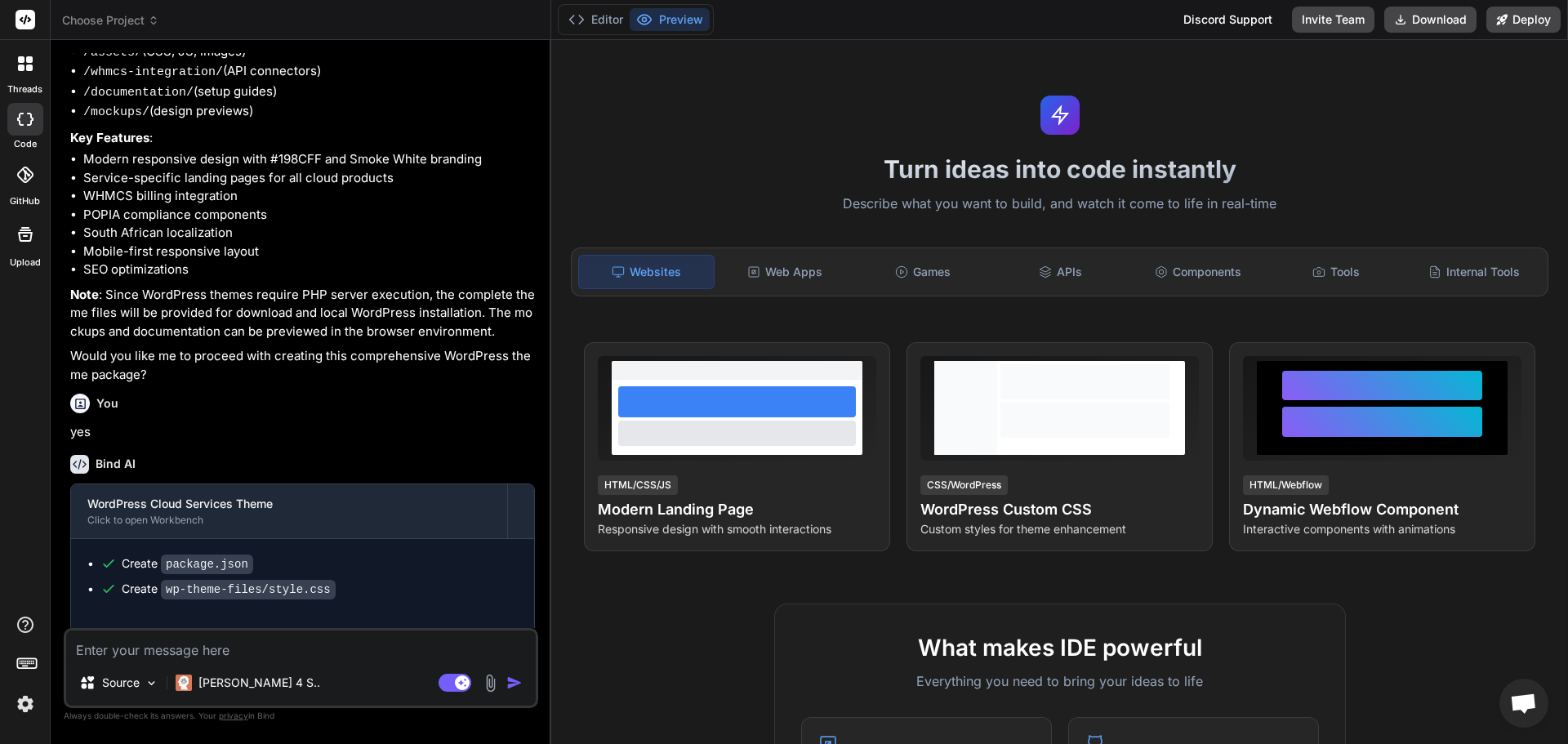
click at [427, 82] on li "/whmcs-integration/ (API connectors)" at bounding box center [309, 72] width 451 height 21
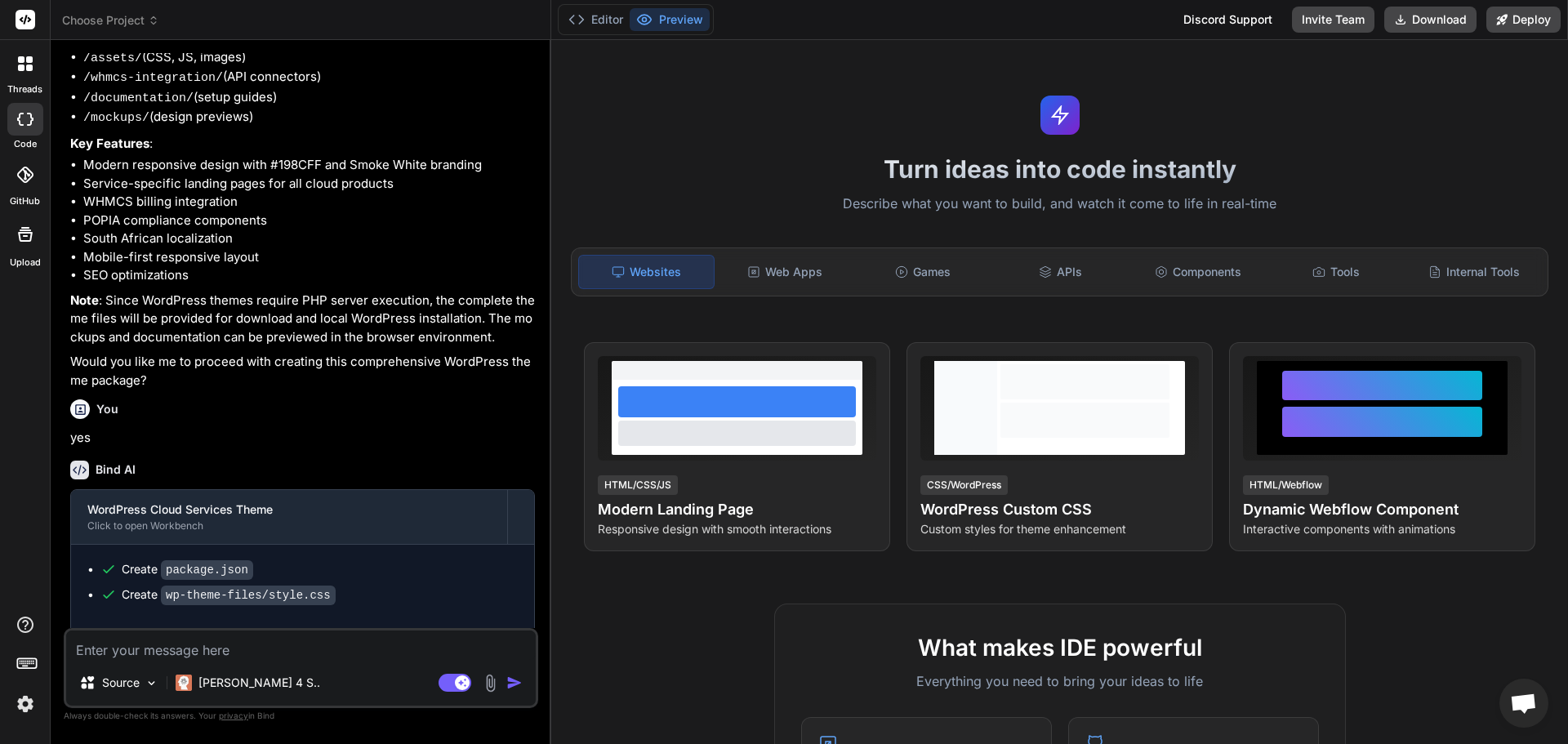
scroll to position [923, 0]
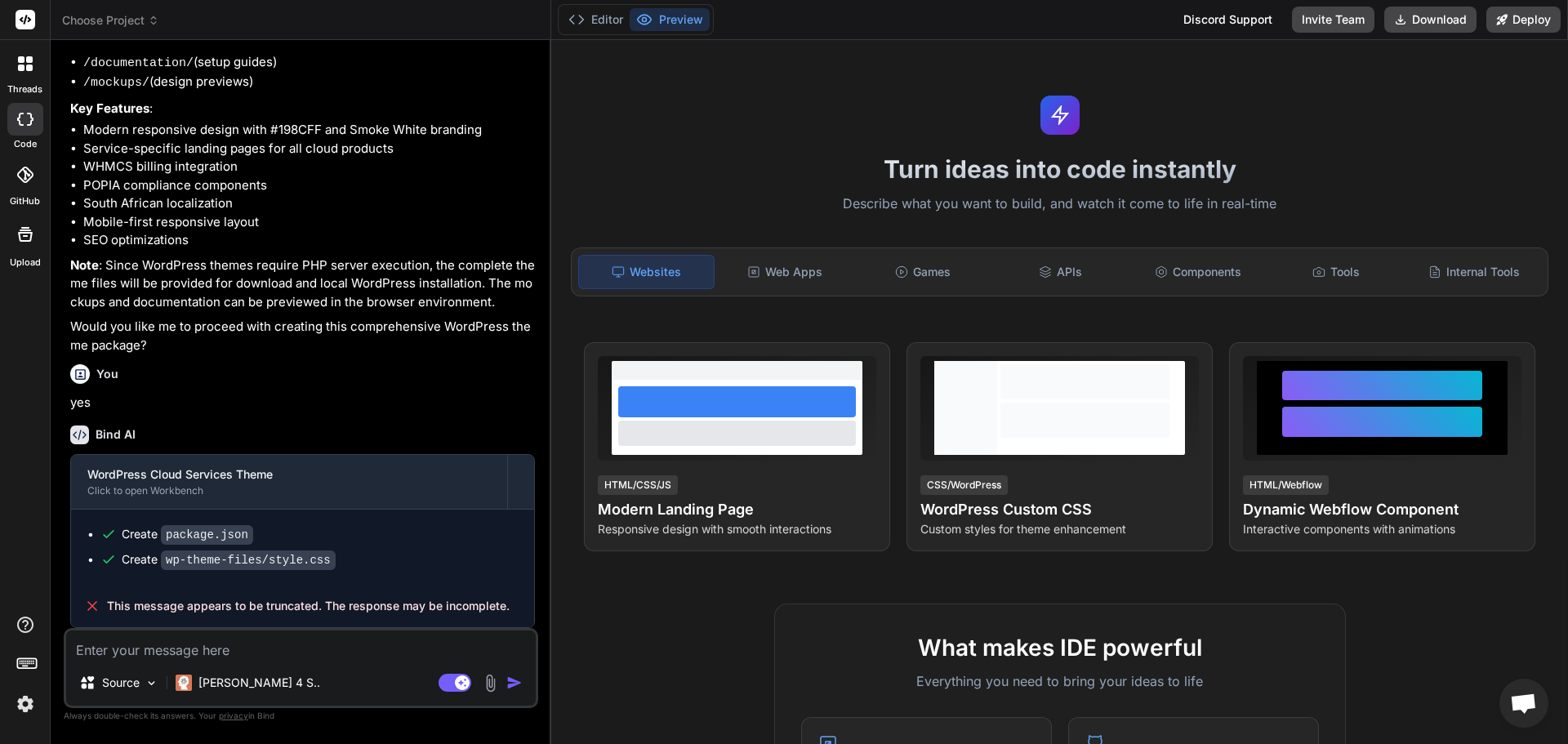
click at [216, 652] on textarea at bounding box center [301, 644] width 469 height 29
type textarea "c"
type textarea "x"
type textarea "co"
type textarea "x"
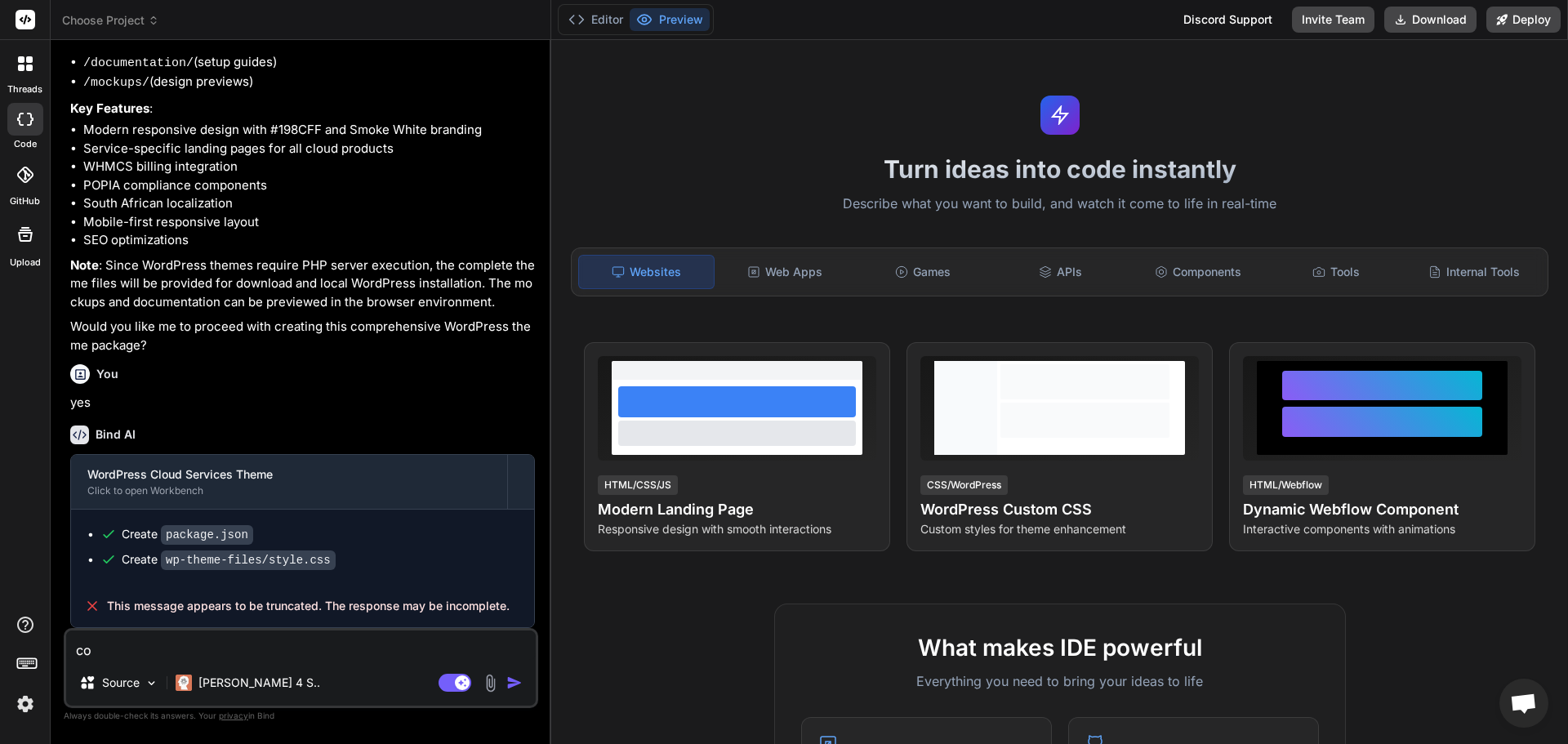
type textarea "con"
type textarea "x"
type textarea "cont"
type textarea "x"
type textarea "conti"
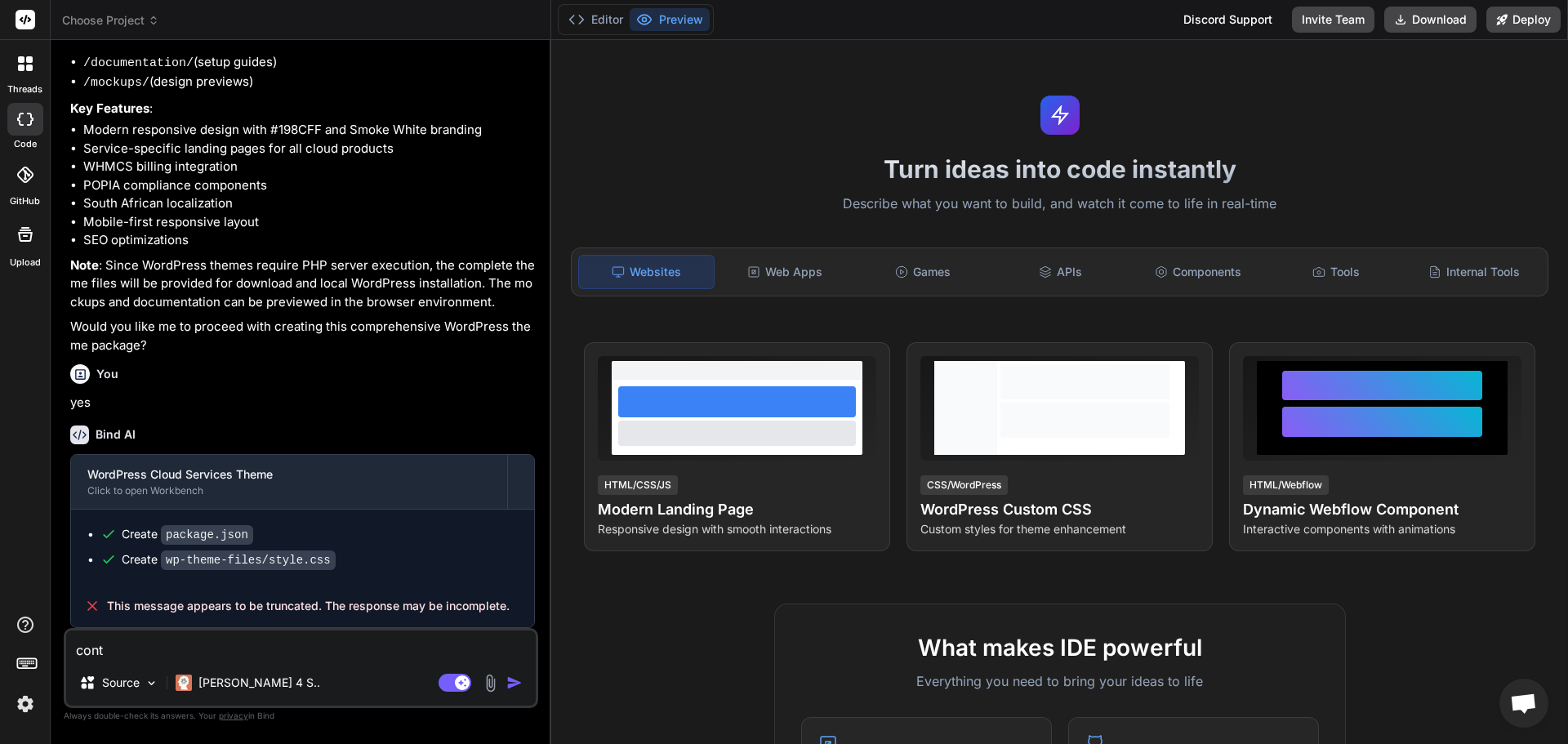
type textarea "x"
type textarea "contin"
type textarea "x"
type textarea "continu"
type textarea "x"
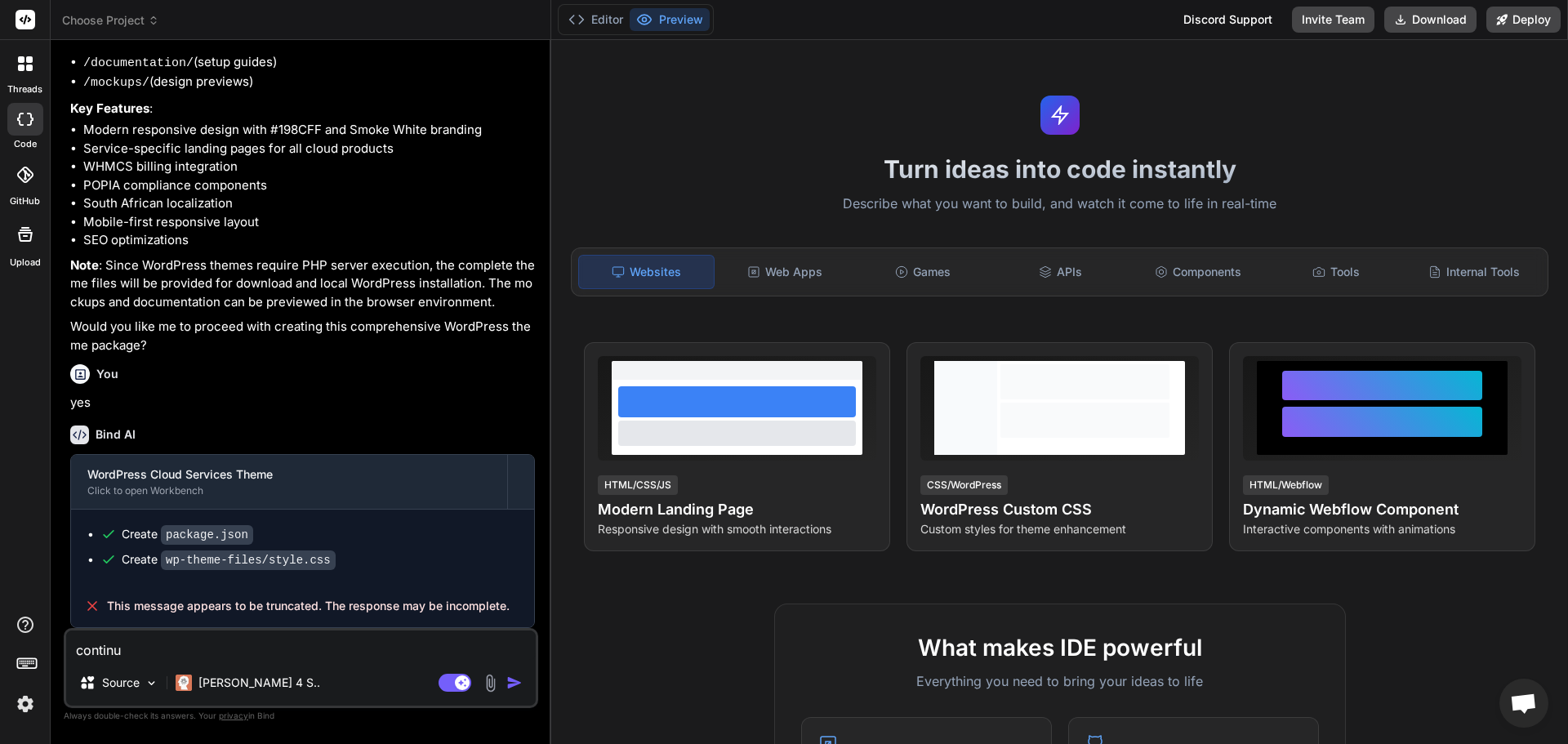
type textarea "continue"
type textarea "x"
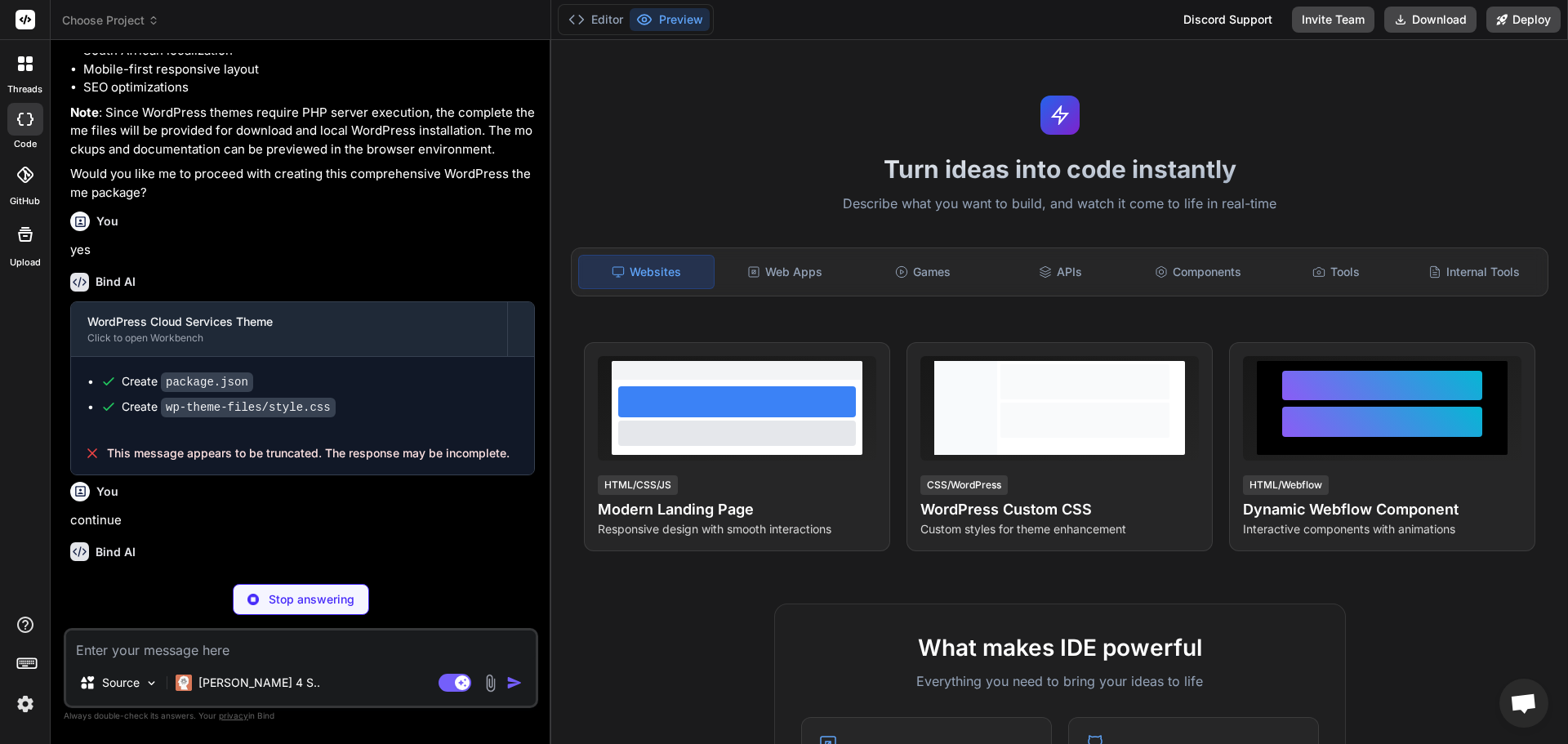
scroll to position [1092, 0]
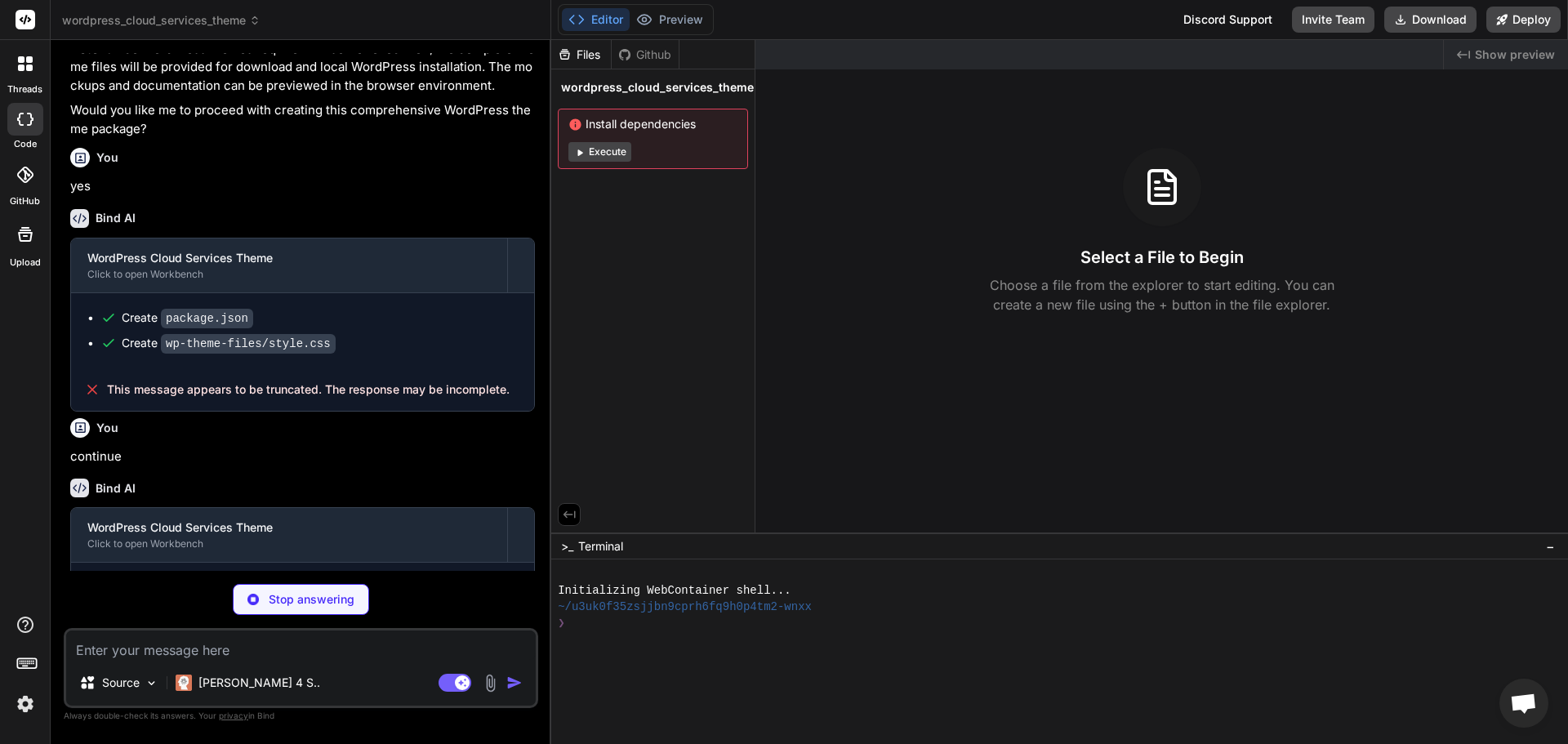
click at [591, 150] on button "Execute" at bounding box center [599, 152] width 63 height 20
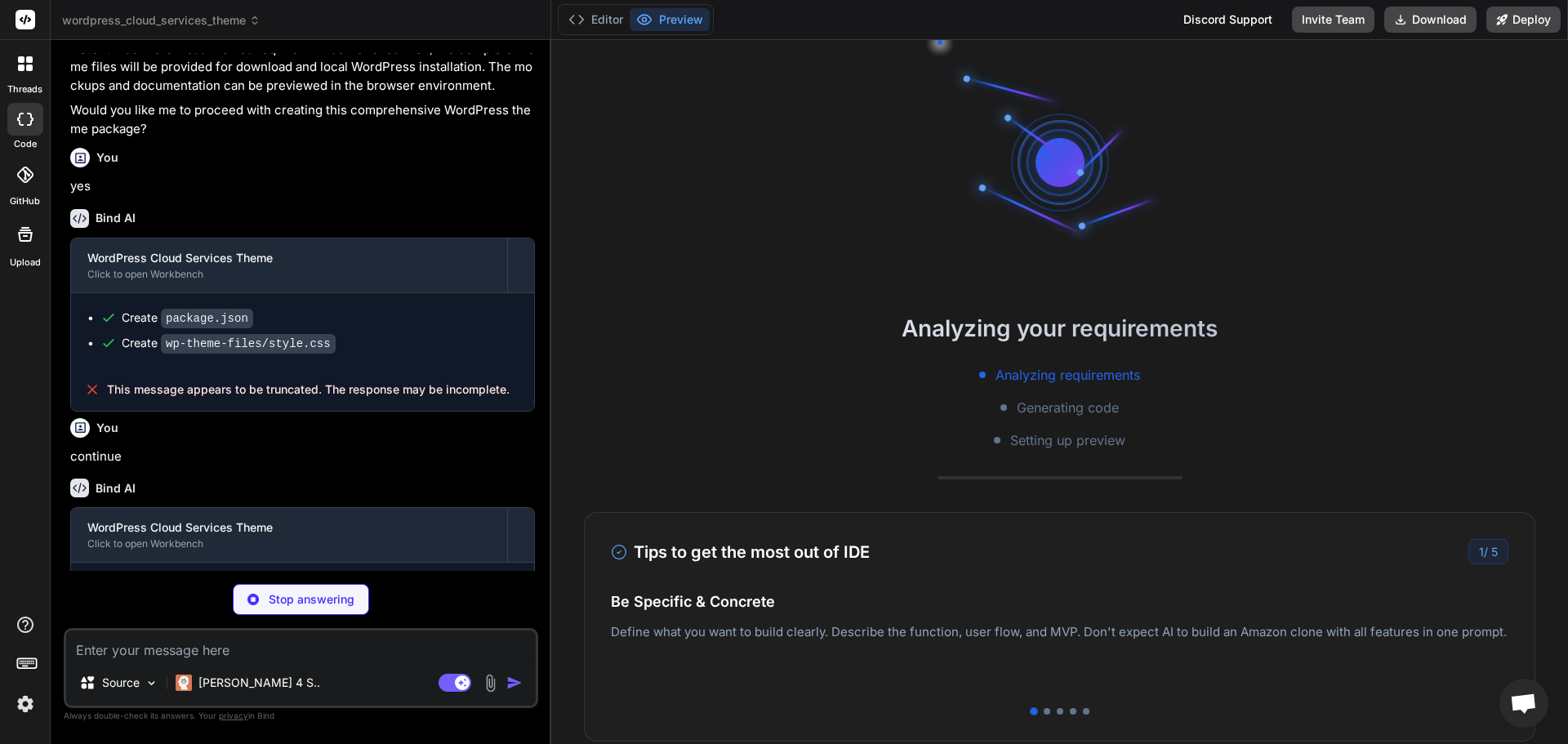
scroll to position [147, 0]
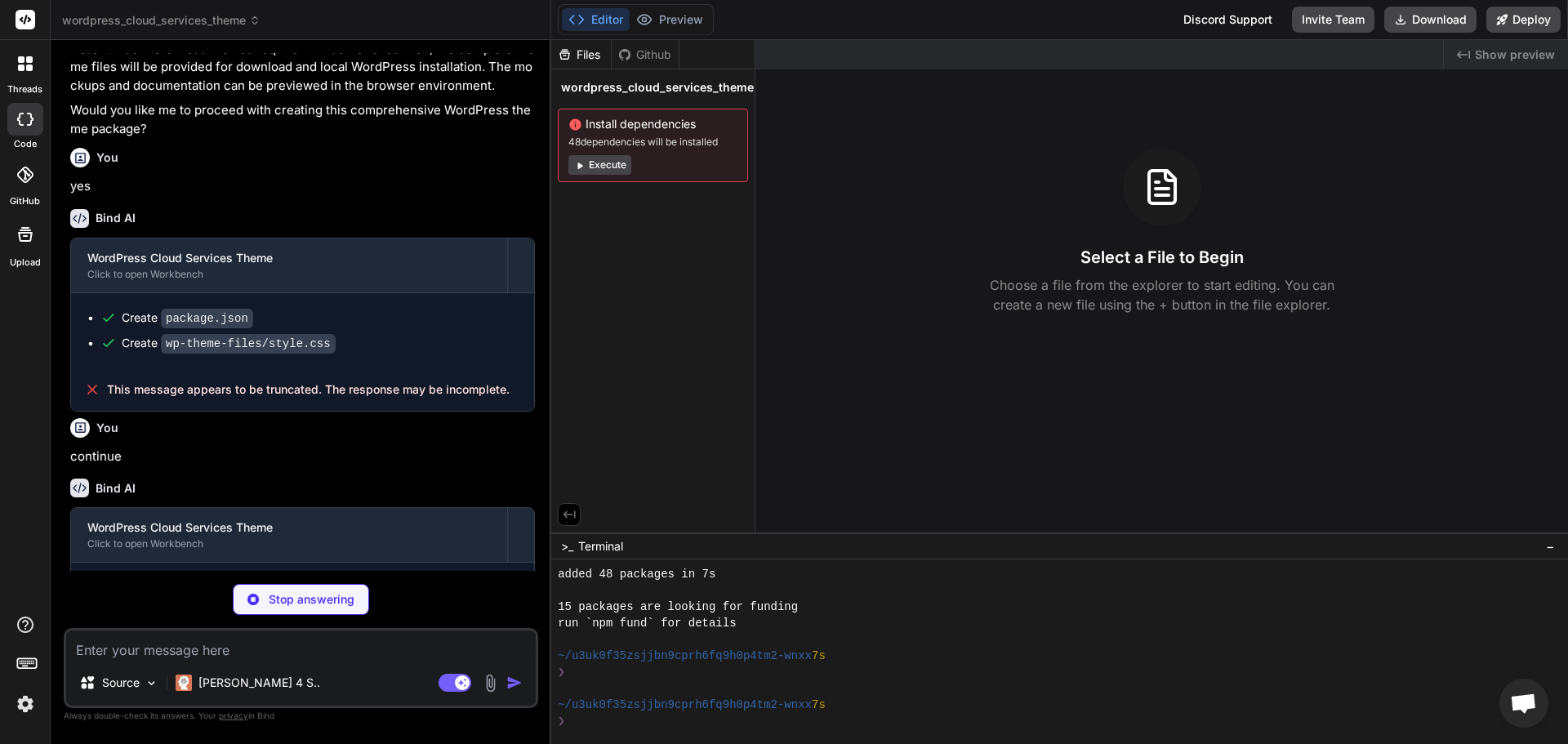
click at [605, 159] on button "Execute" at bounding box center [599, 165] width 63 height 20
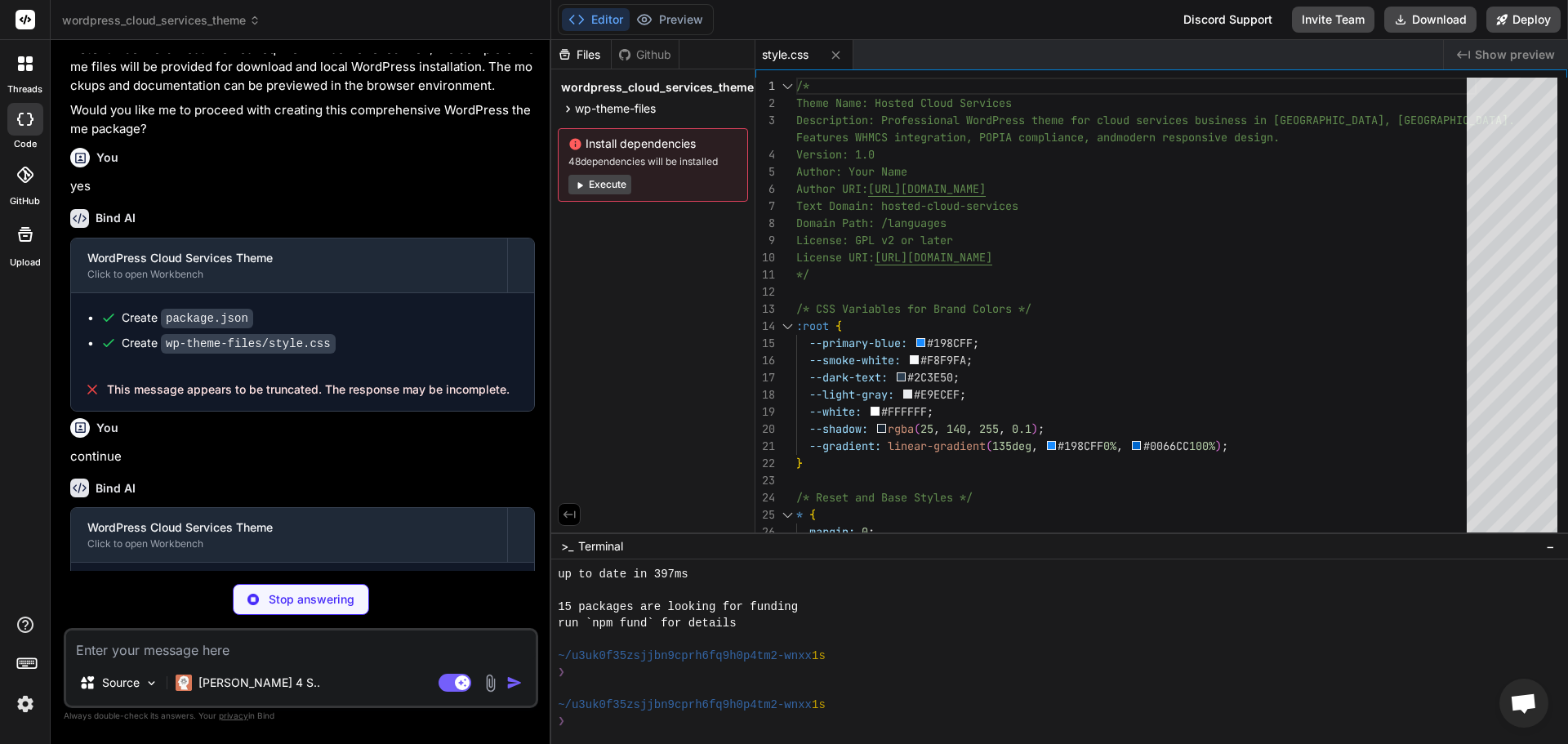
scroll to position [1207, 0]
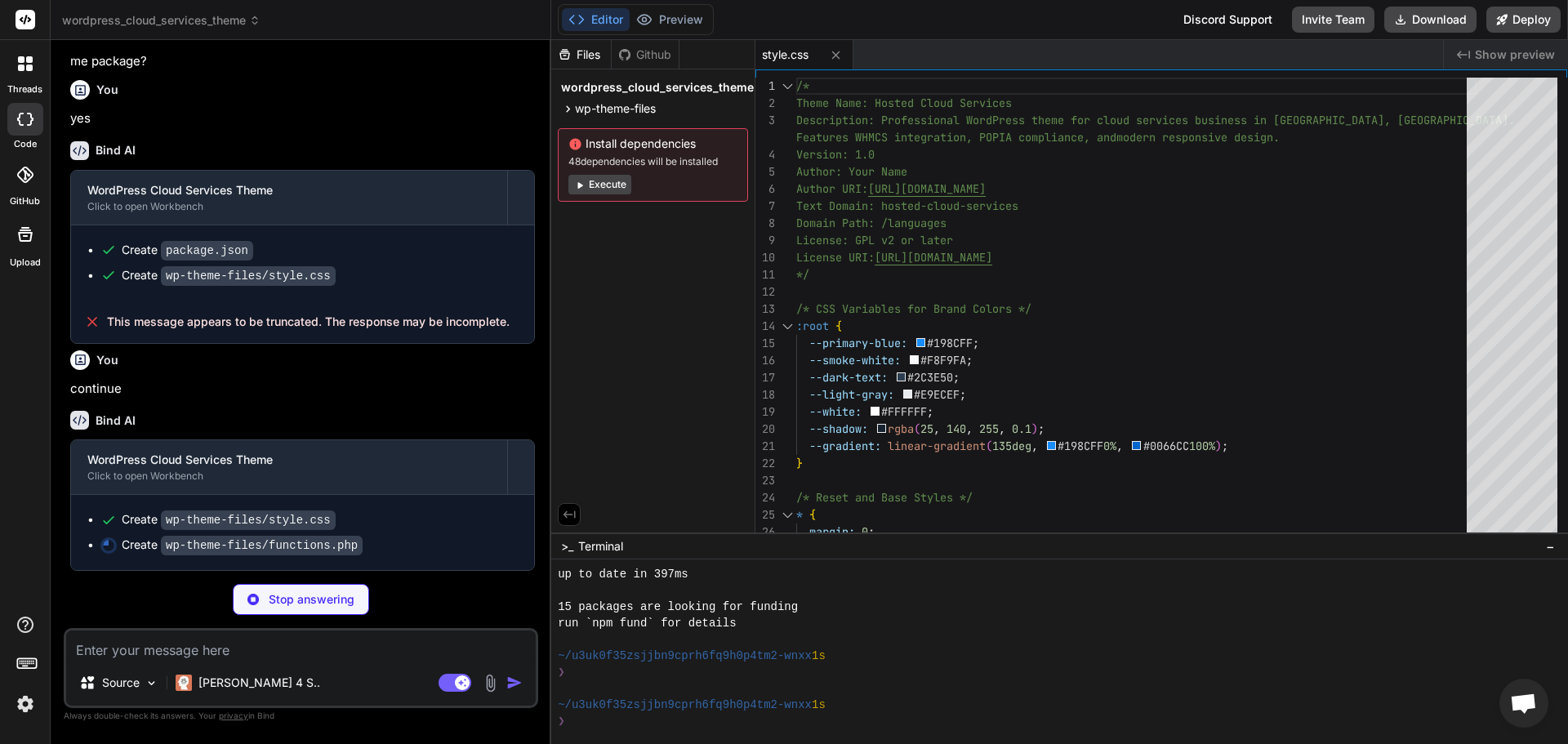
type textarea "x"
type textarea "* Excerpt More */ function hosted_cloud_excerpt_more($more) { return '...'; } a…"
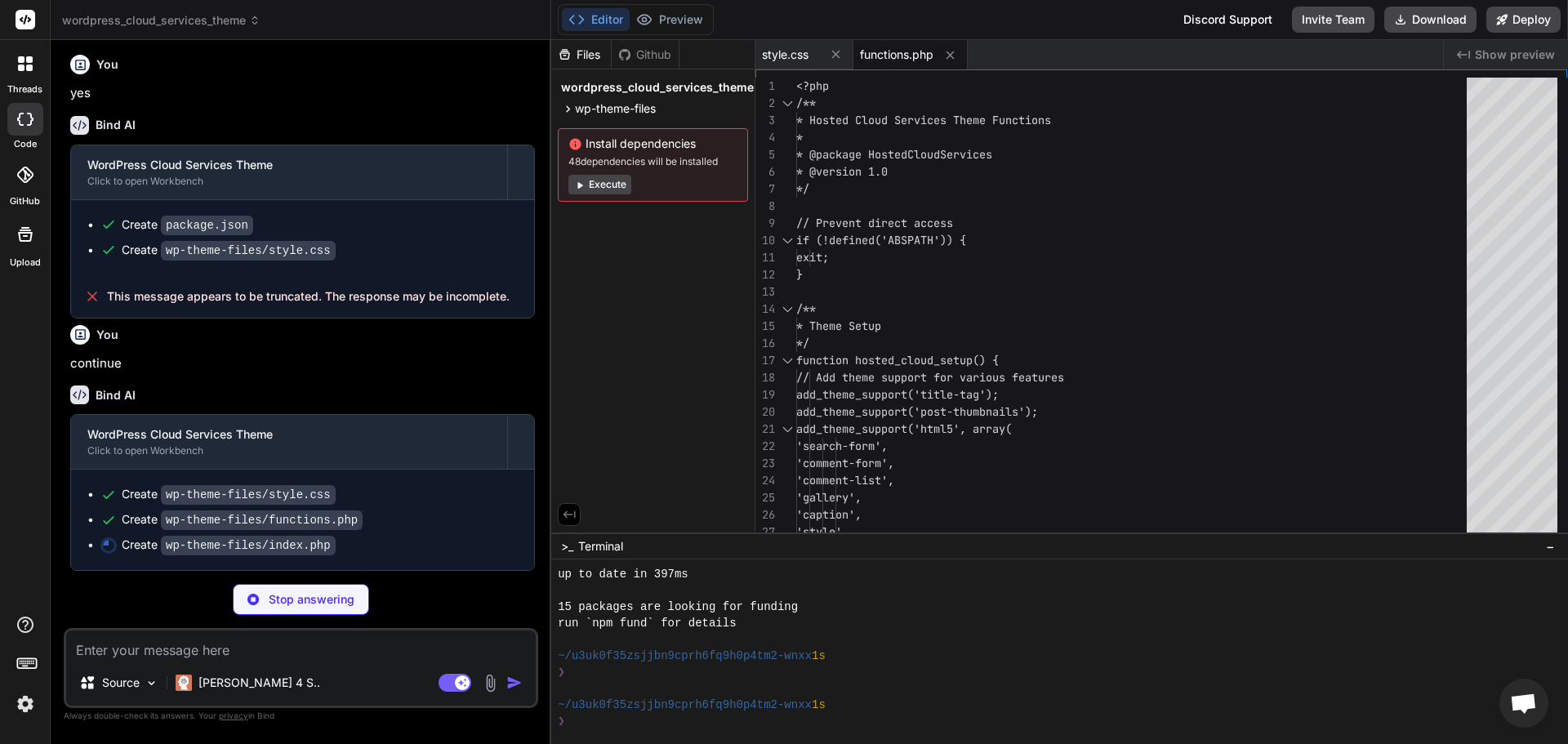
type textarea "x"
type textarea "</section> <?php endif; ?> </main> <?php get_footer(); ?>"
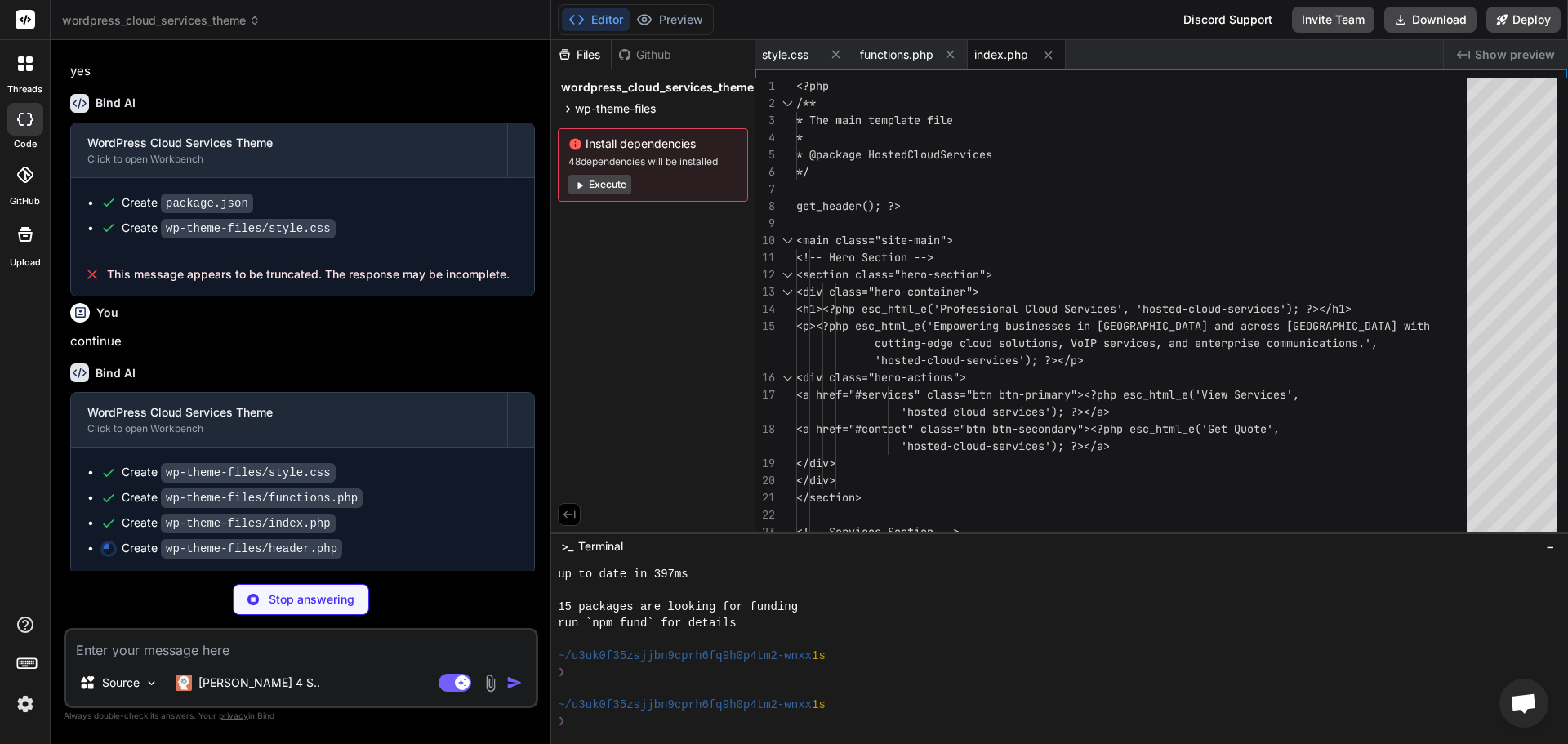
type textarea "x"
type textarea "'hosted-cloud-services'); ?></a></li> <li><a href="<?php echo esc_url(home_url(…"
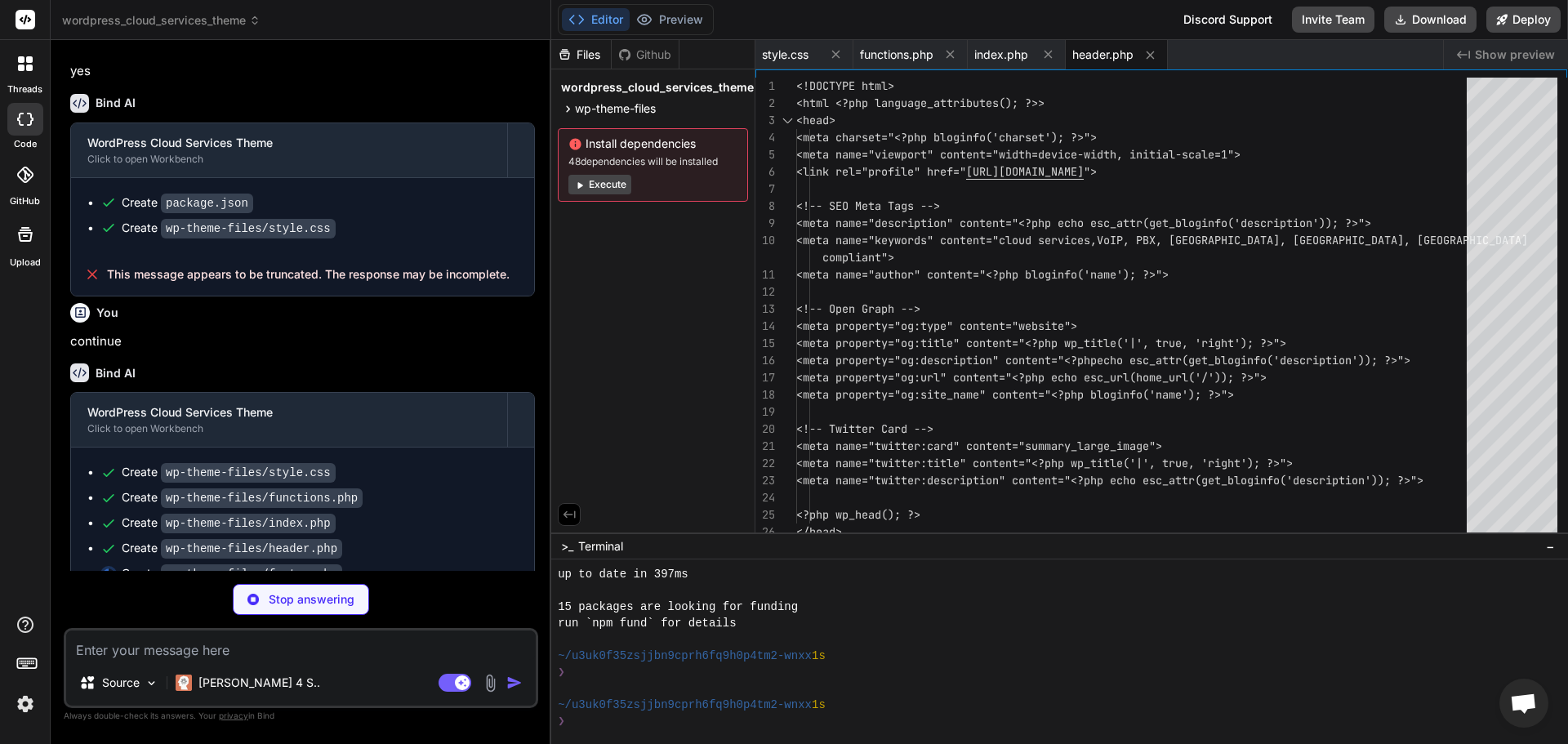
type textarea "x"
type textarea "<?php wp_footer(); ?> </body> </html>"
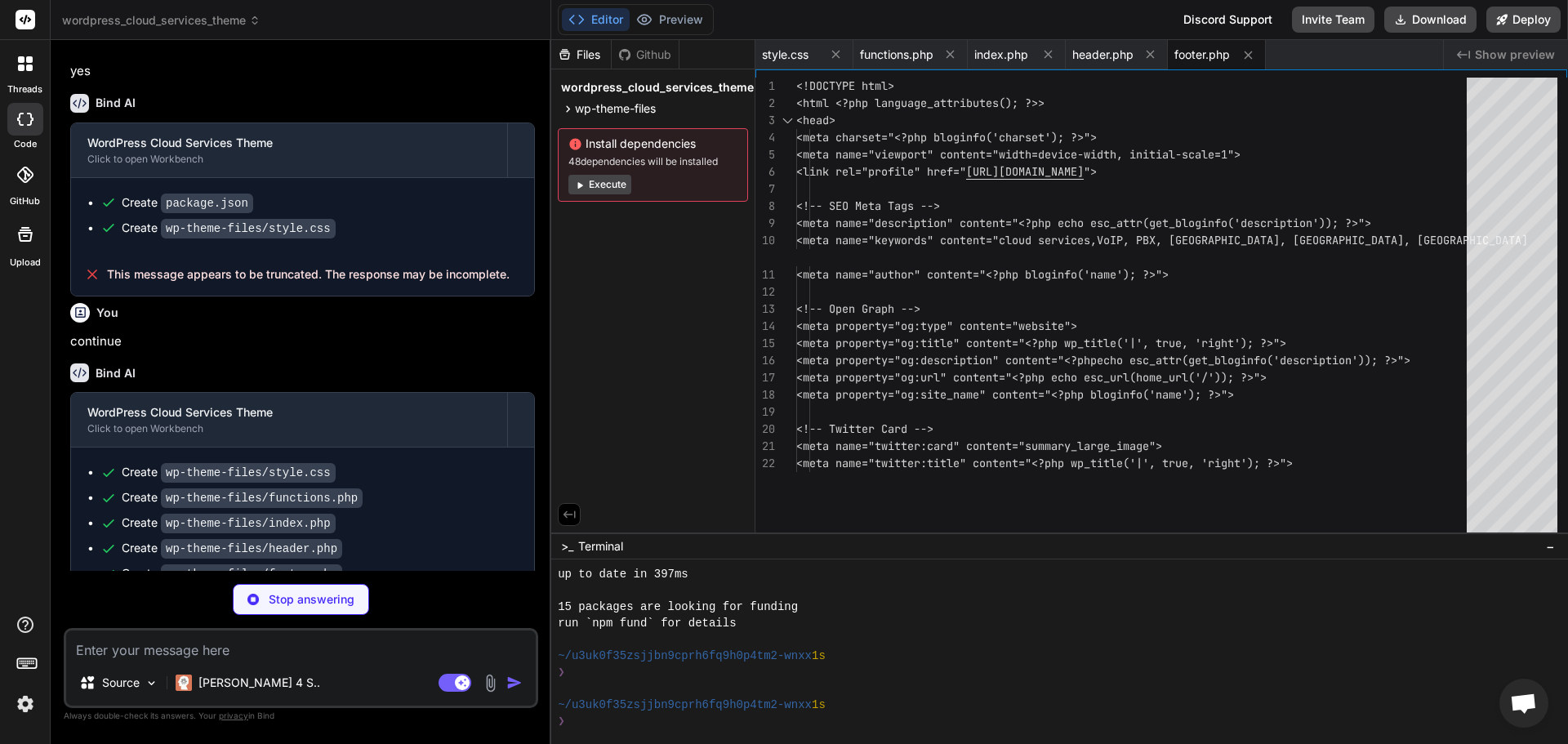
type textarea "x"
type textarea "<?php get_footer(); ?>"
type textarea "x"
type textarea ".appendTo('head'); })(jQuery); // Easing function for smooth scrolling jQuery.e…"
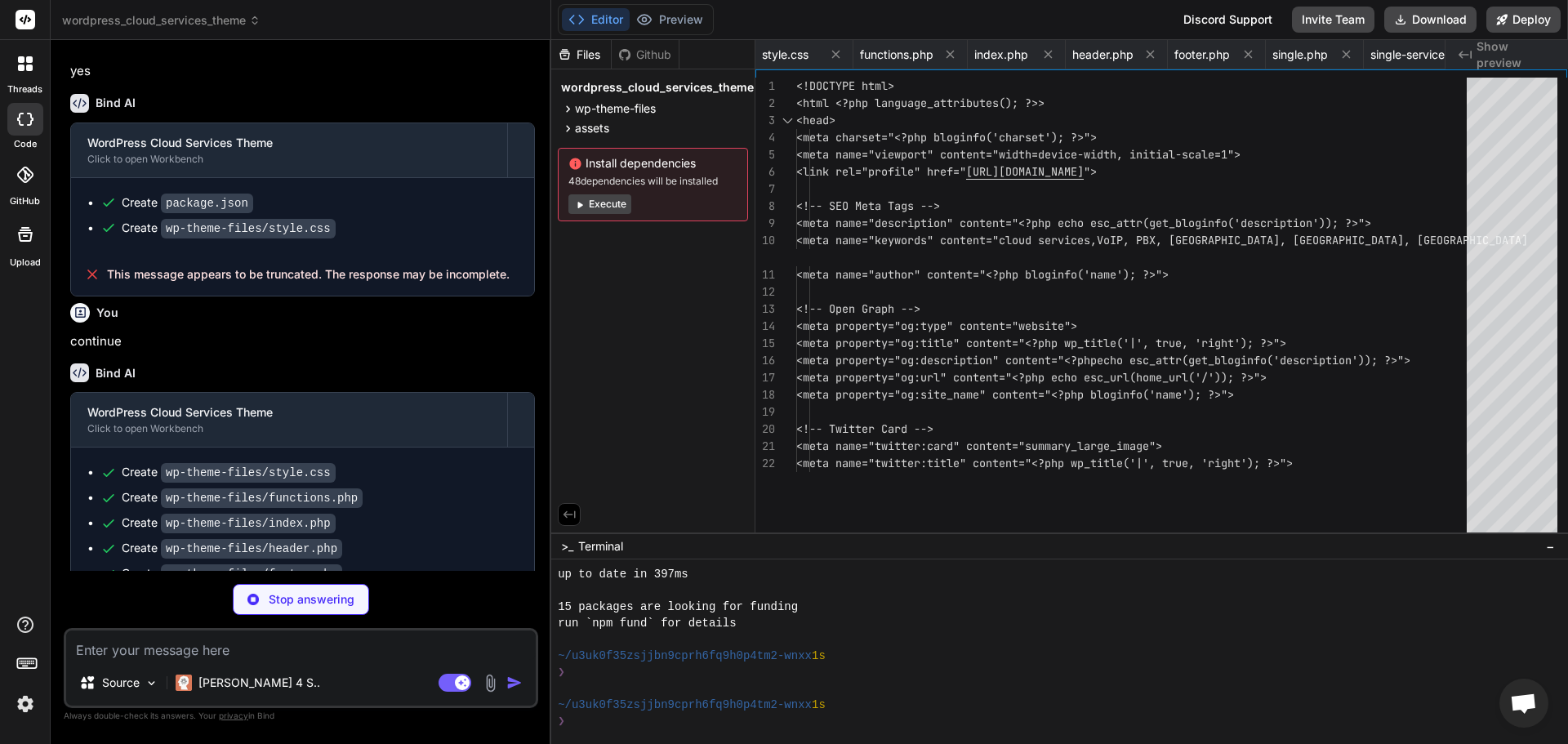
type textarea "x"
type textarea "to { transform: translateY(0); } } `; document.head.appendChild(style); })();"
type textarea "x"
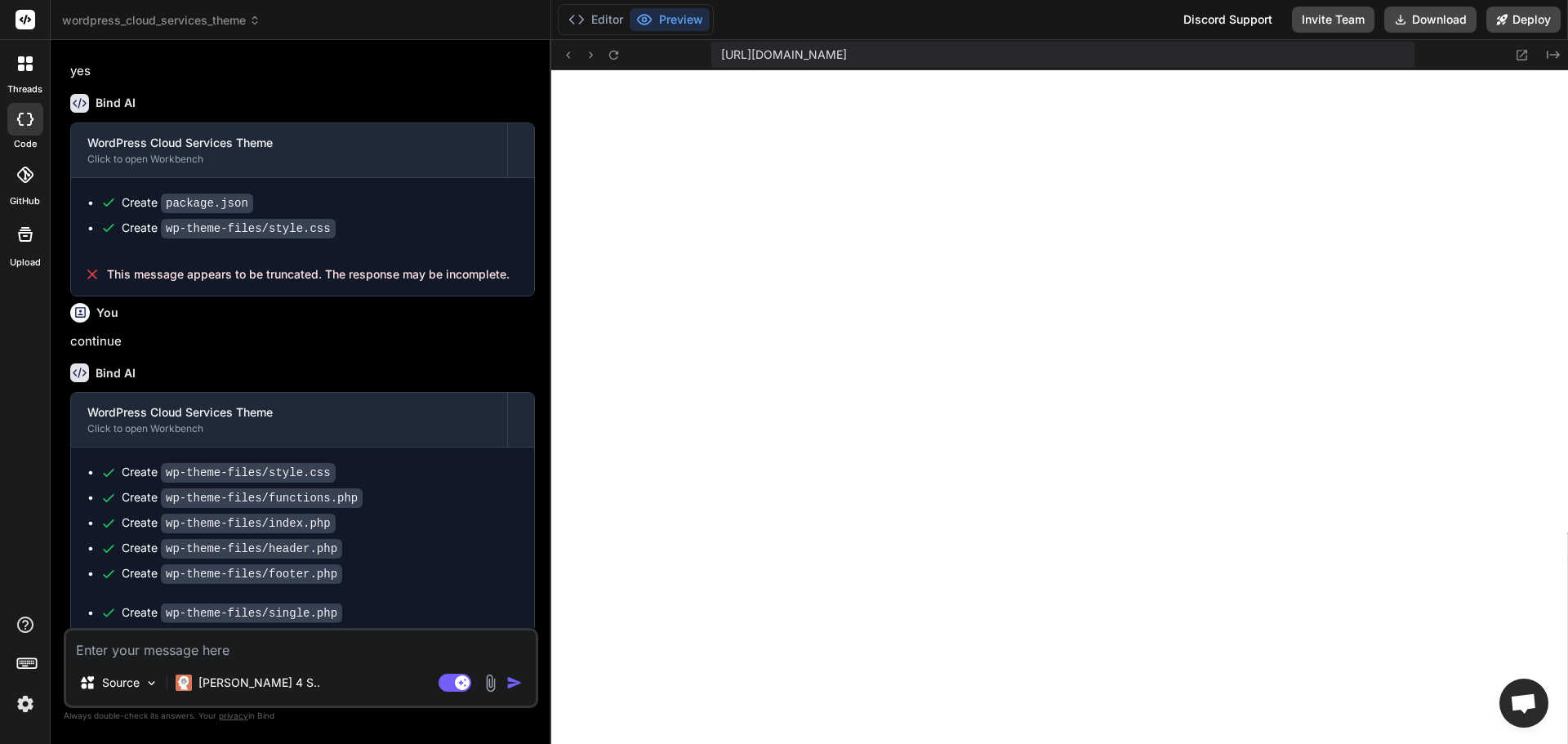
scroll to position [1126, 0]
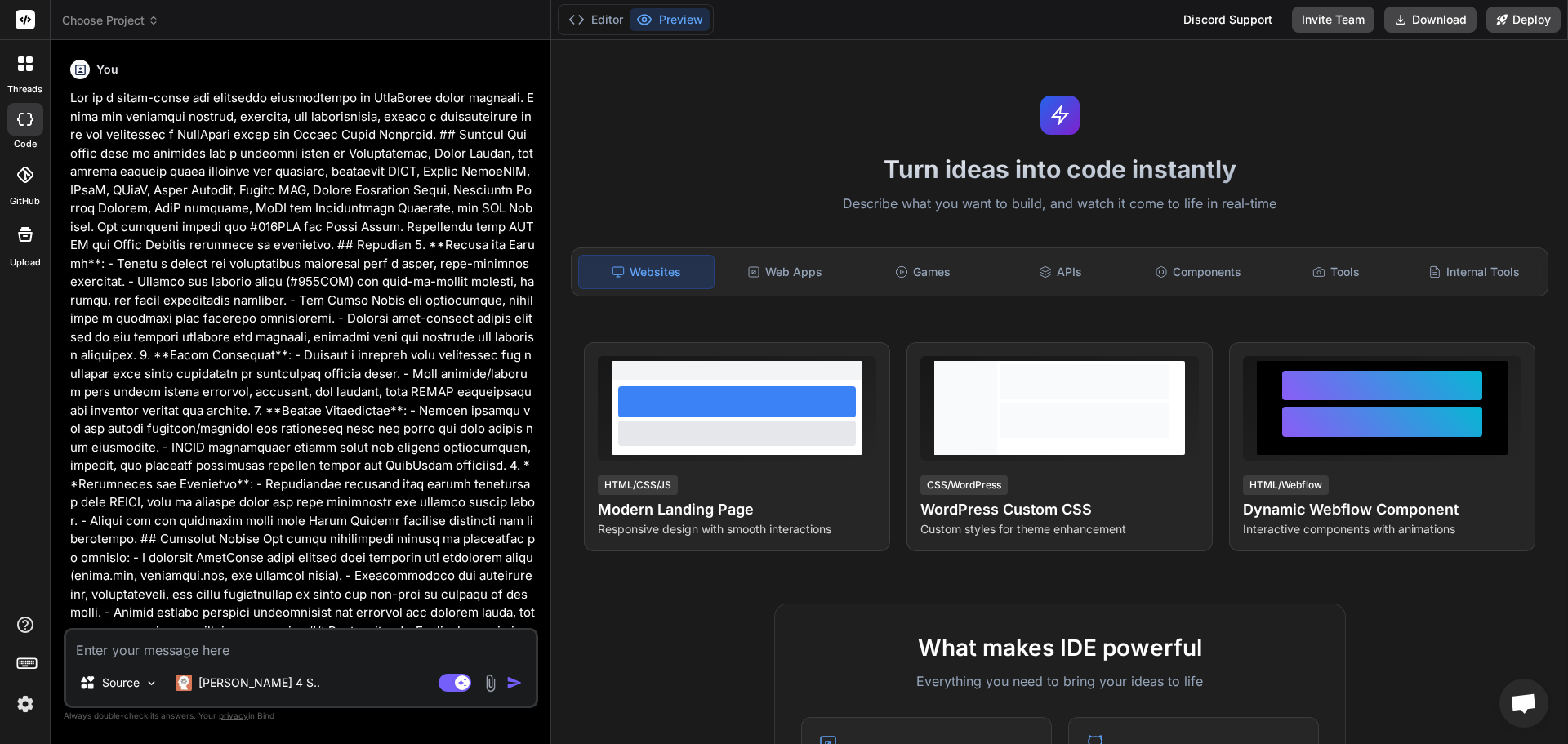
scroll to position [999, 0]
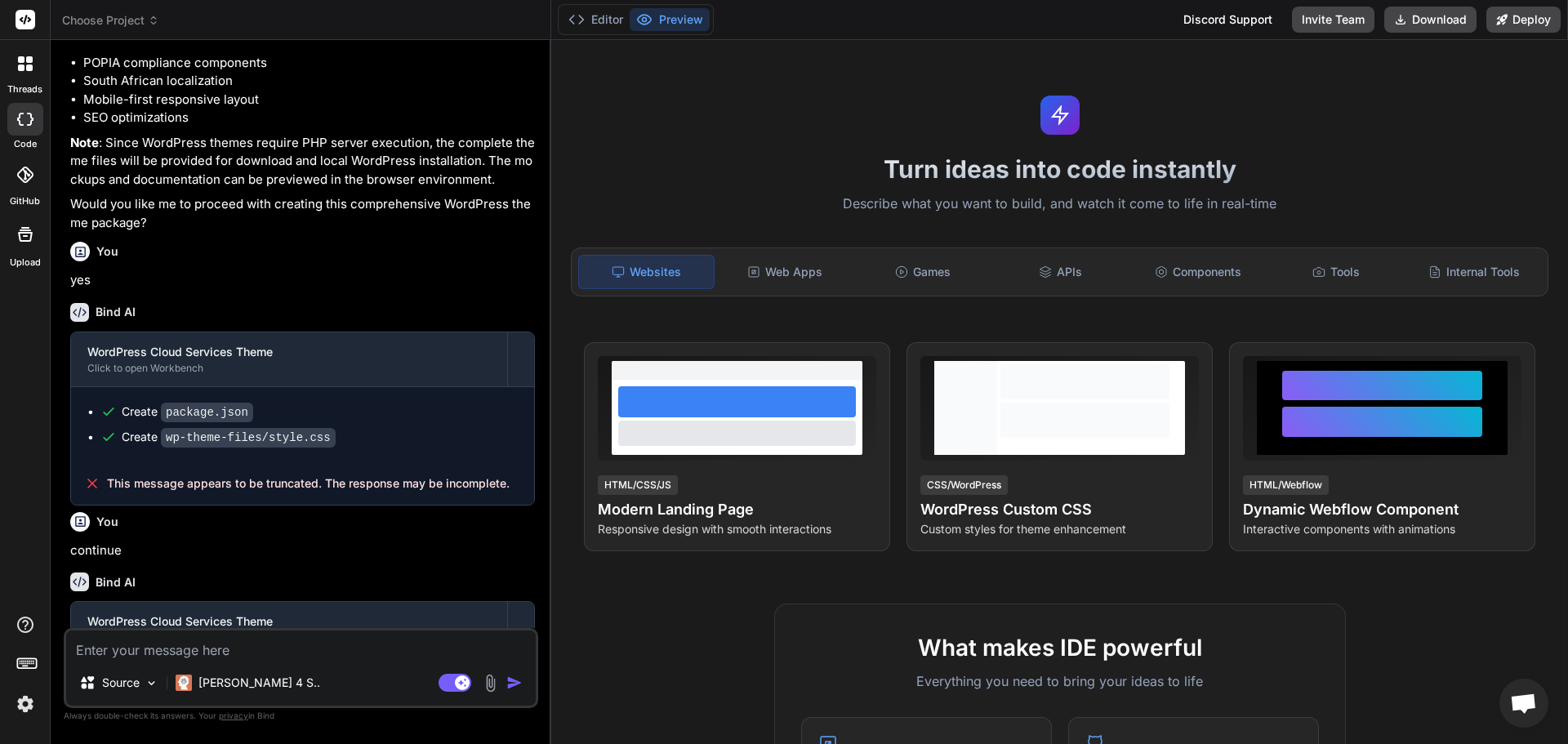
type textarea "x"
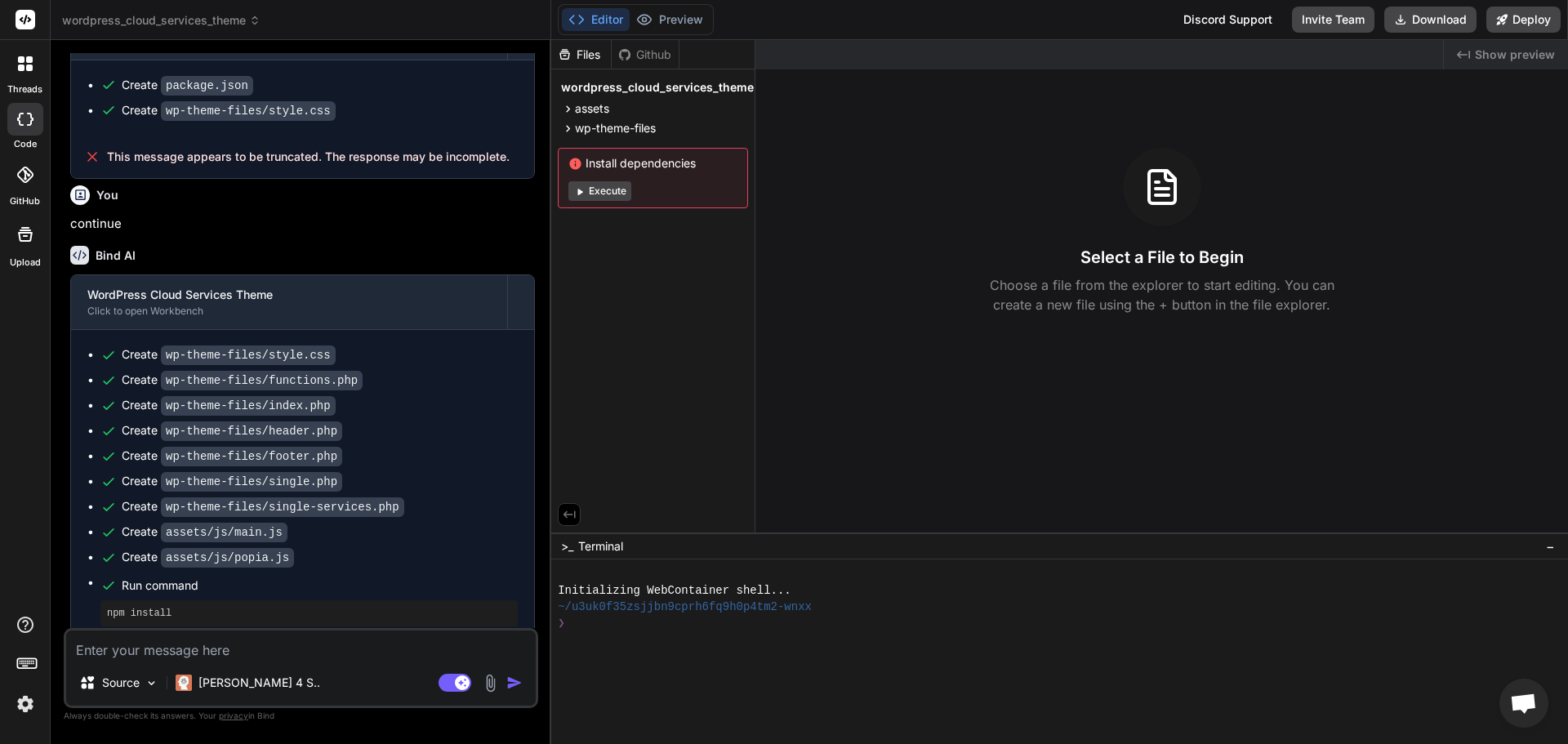
scroll to position [1448, 0]
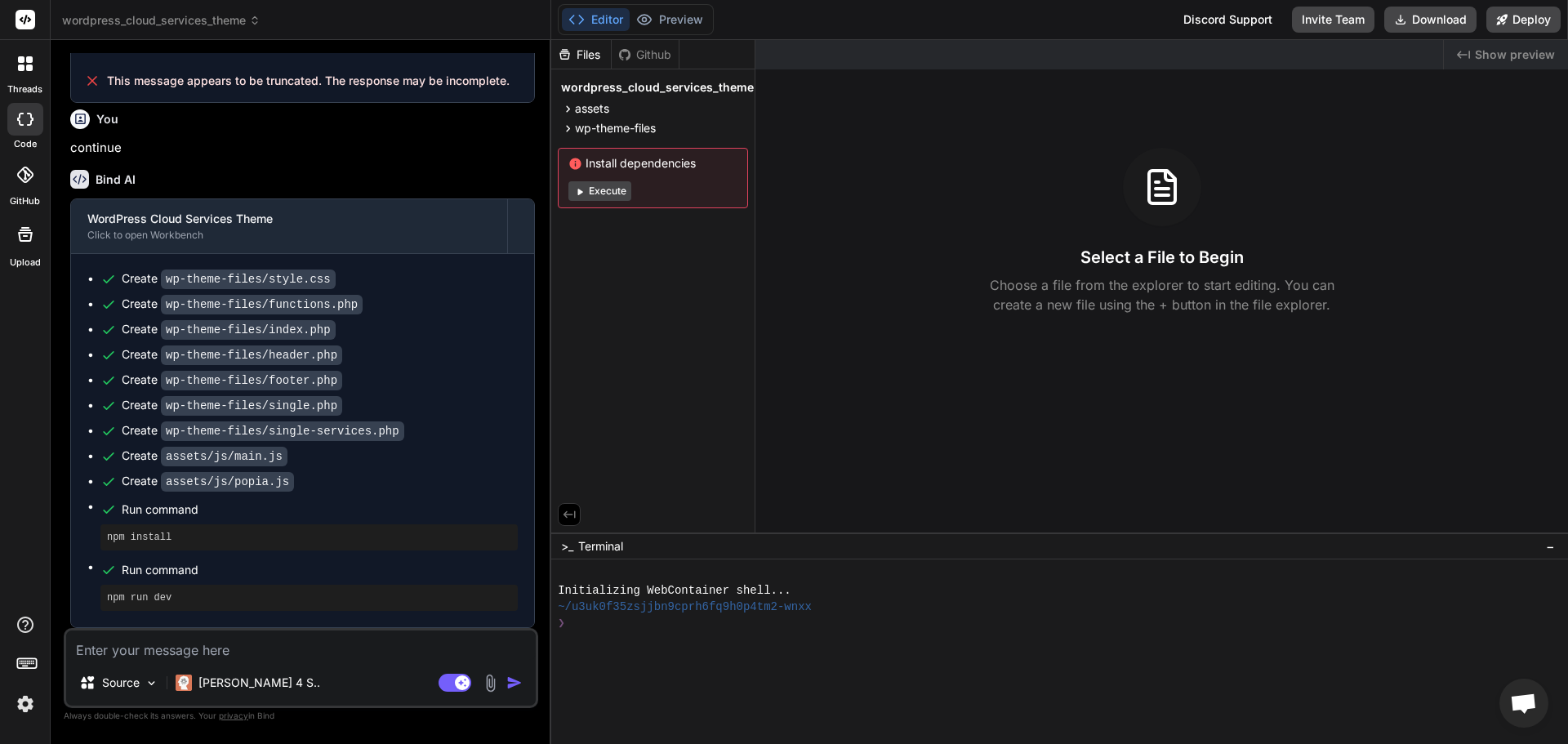
click at [154, 598] on pre "npm run dev" at bounding box center [309, 597] width 404 height 13
click at [605, 190] on button "Execute" at bounding box center [599, 191] width 63 height 20
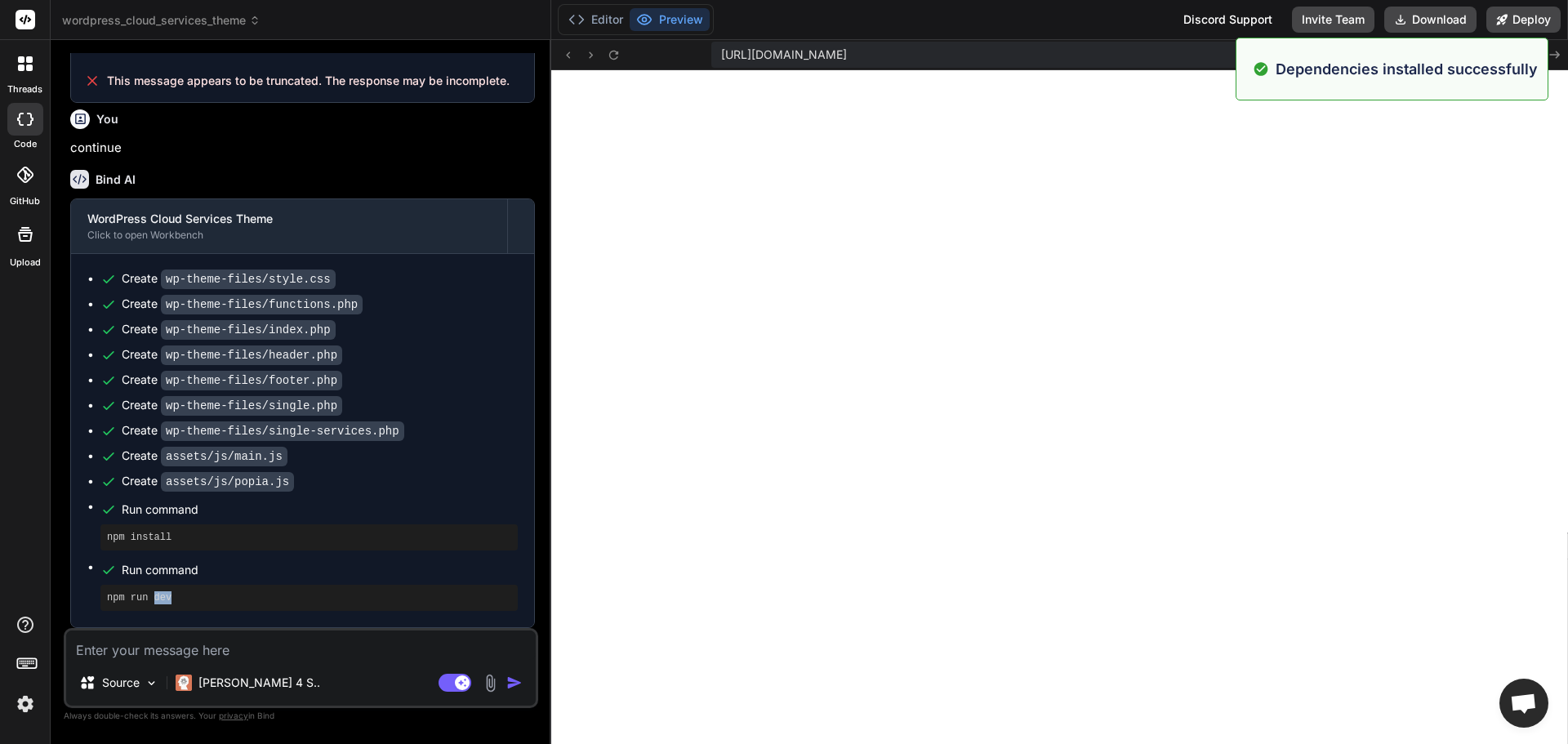
scroll to position [539, 0]
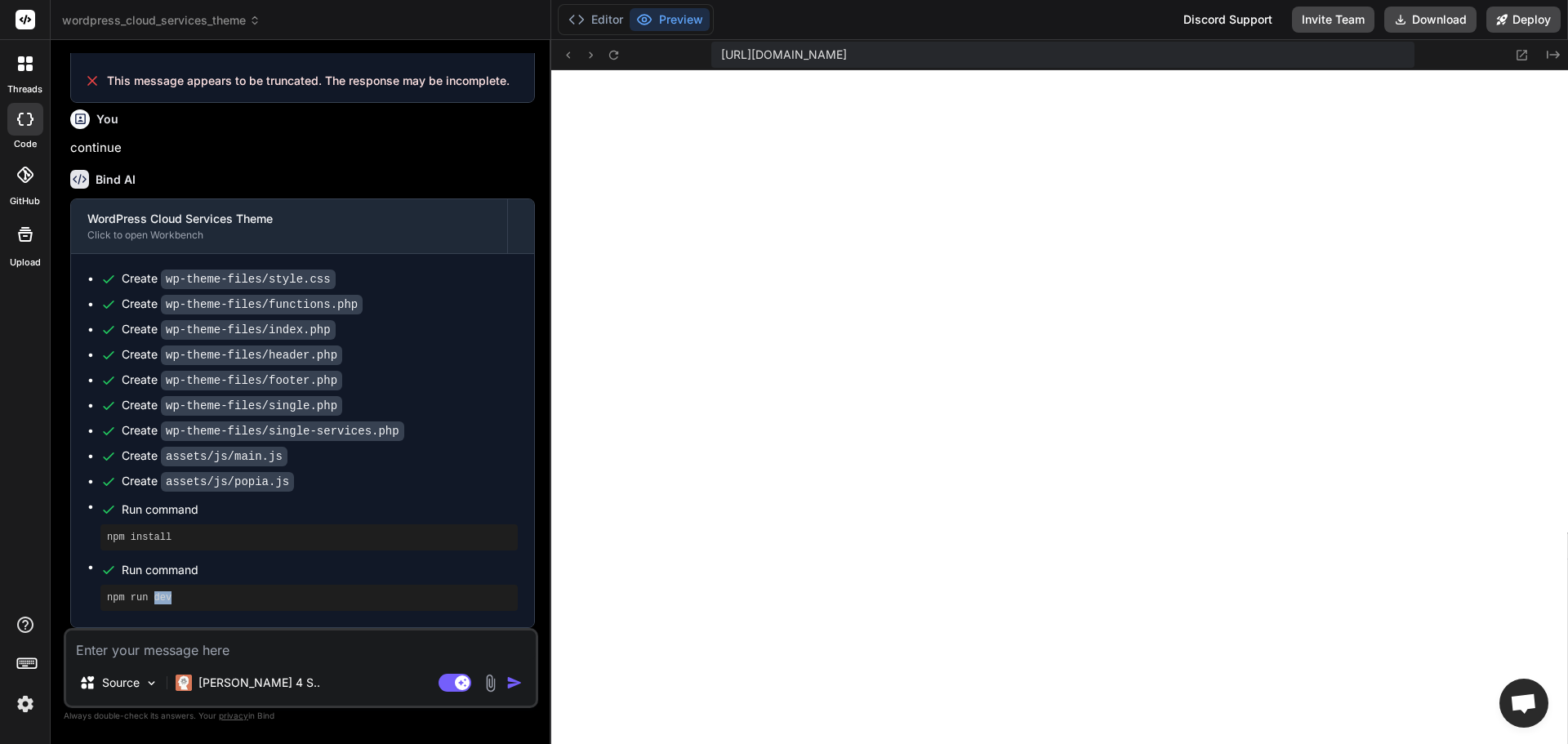
click at [660, 24] on button "Preview" at bounding box center [670, 19] width 80 height 23
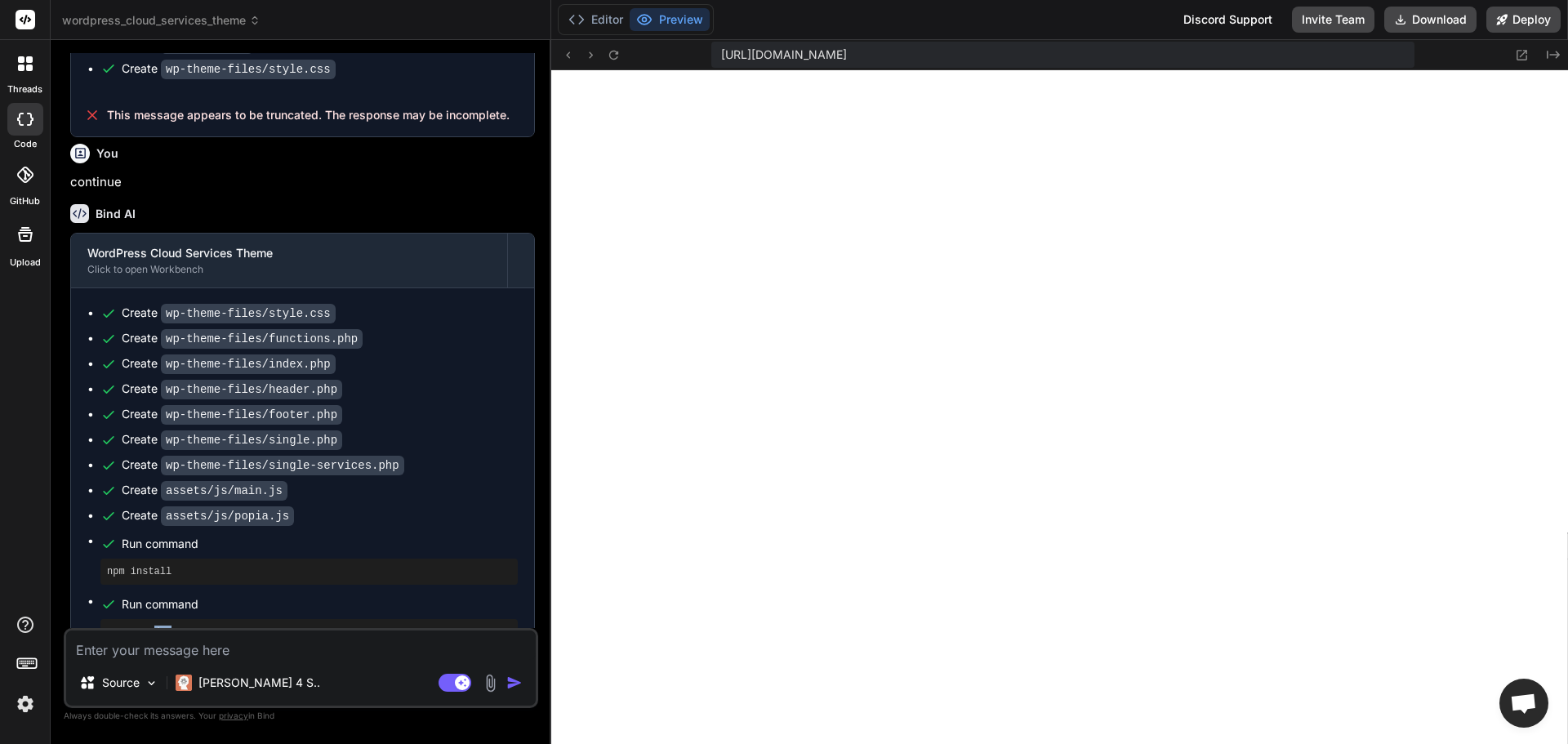
scroll to position [1448, 0]
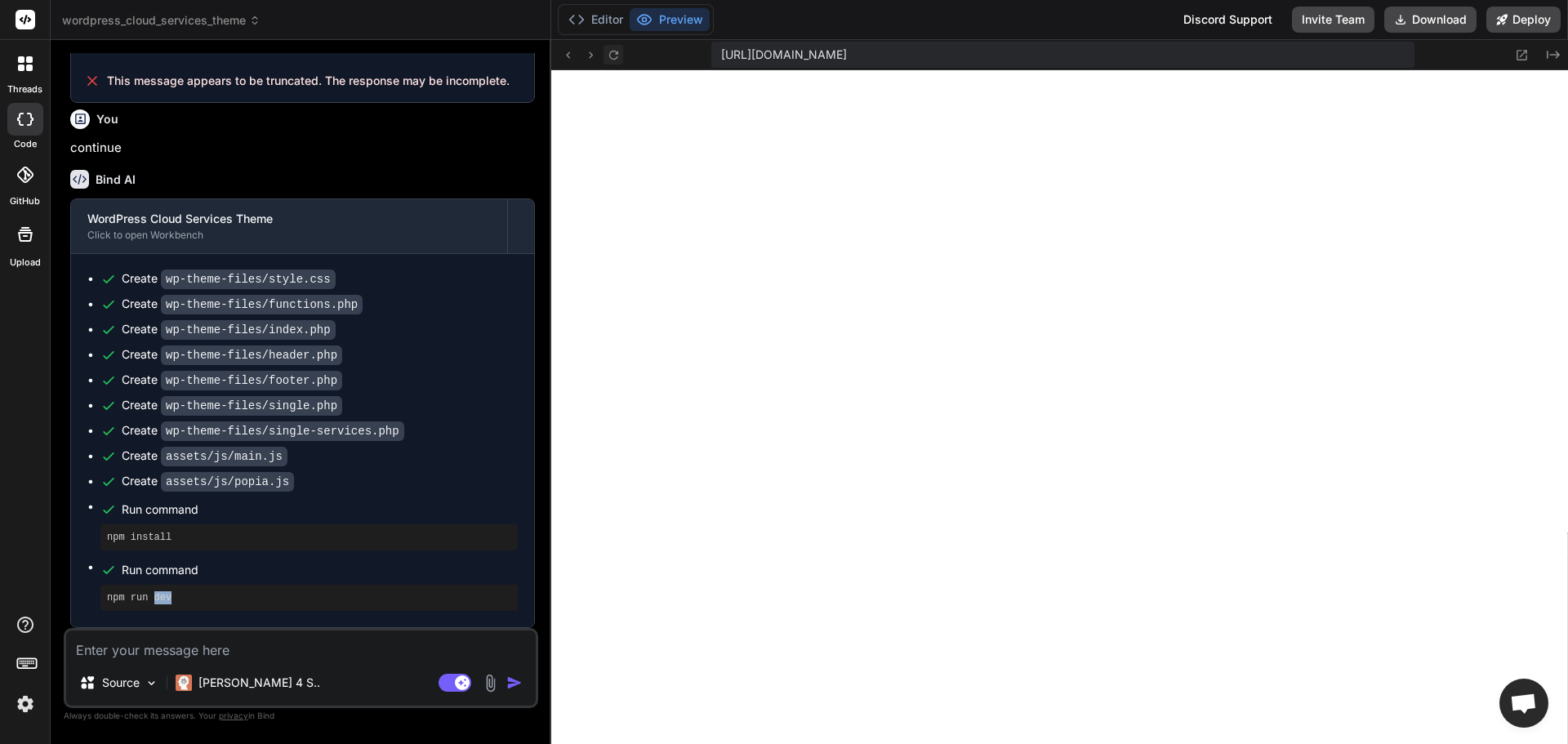
click at [615, 53] on icon at bounding box center [613, 54] width 14 height 14
click at [1413, 27] on button "Download" at bounding box center [1430, 19] width 92 height 26
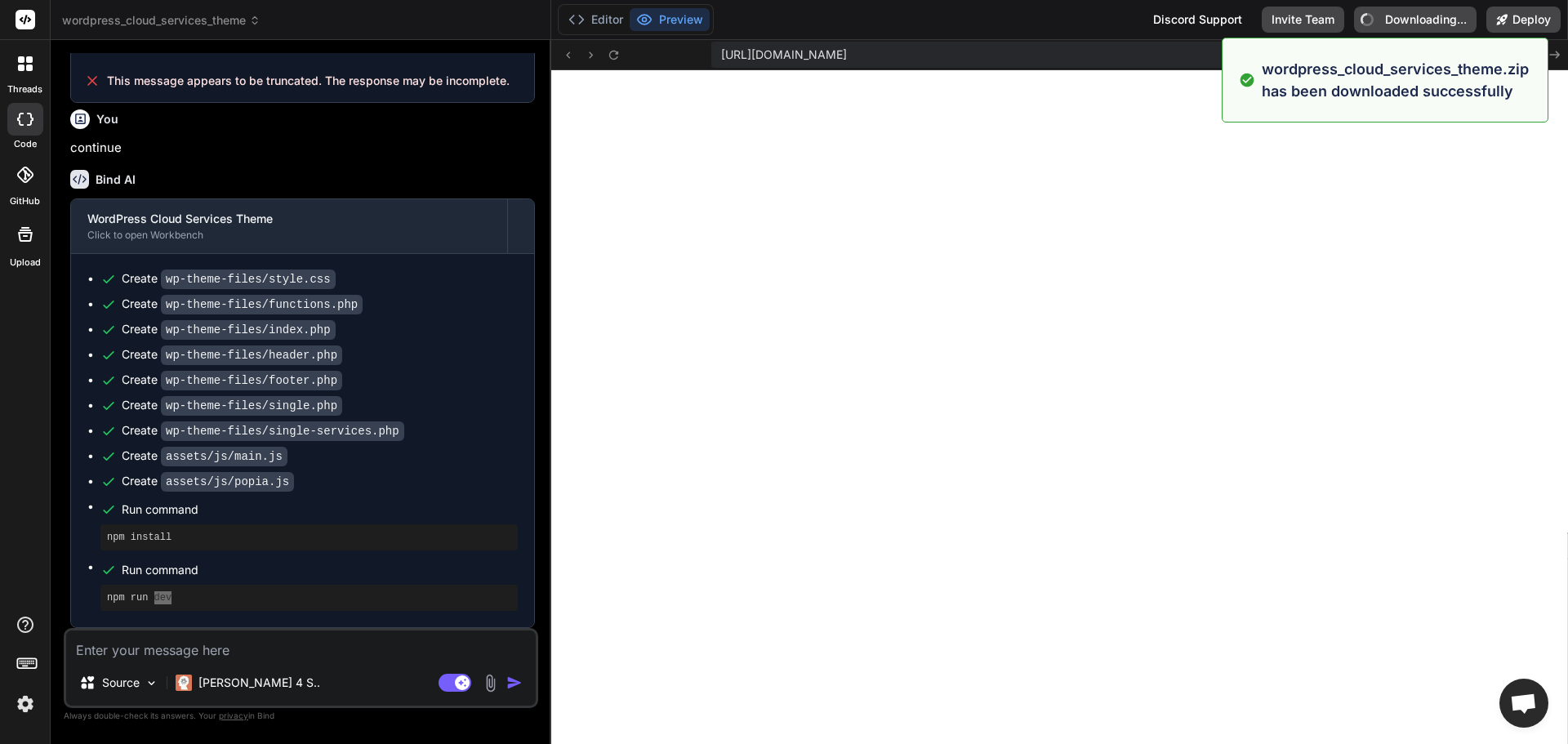
type textarea "x"
